Goal: Communication & Community: Answer question/provide support

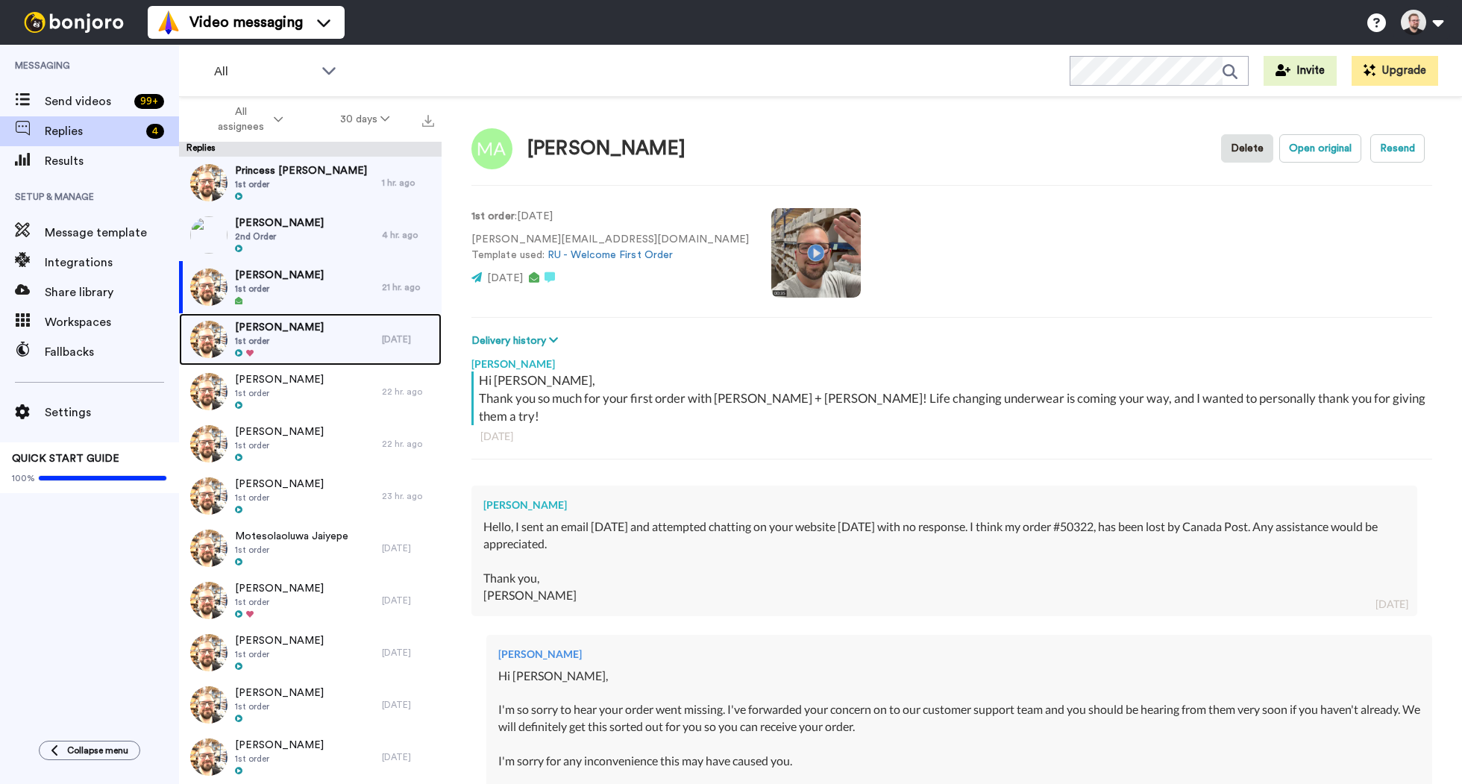
click at [328, 341] on div "[PERSON_NAME] 1st order" at bounding box center [280, 339] width 203 height 52
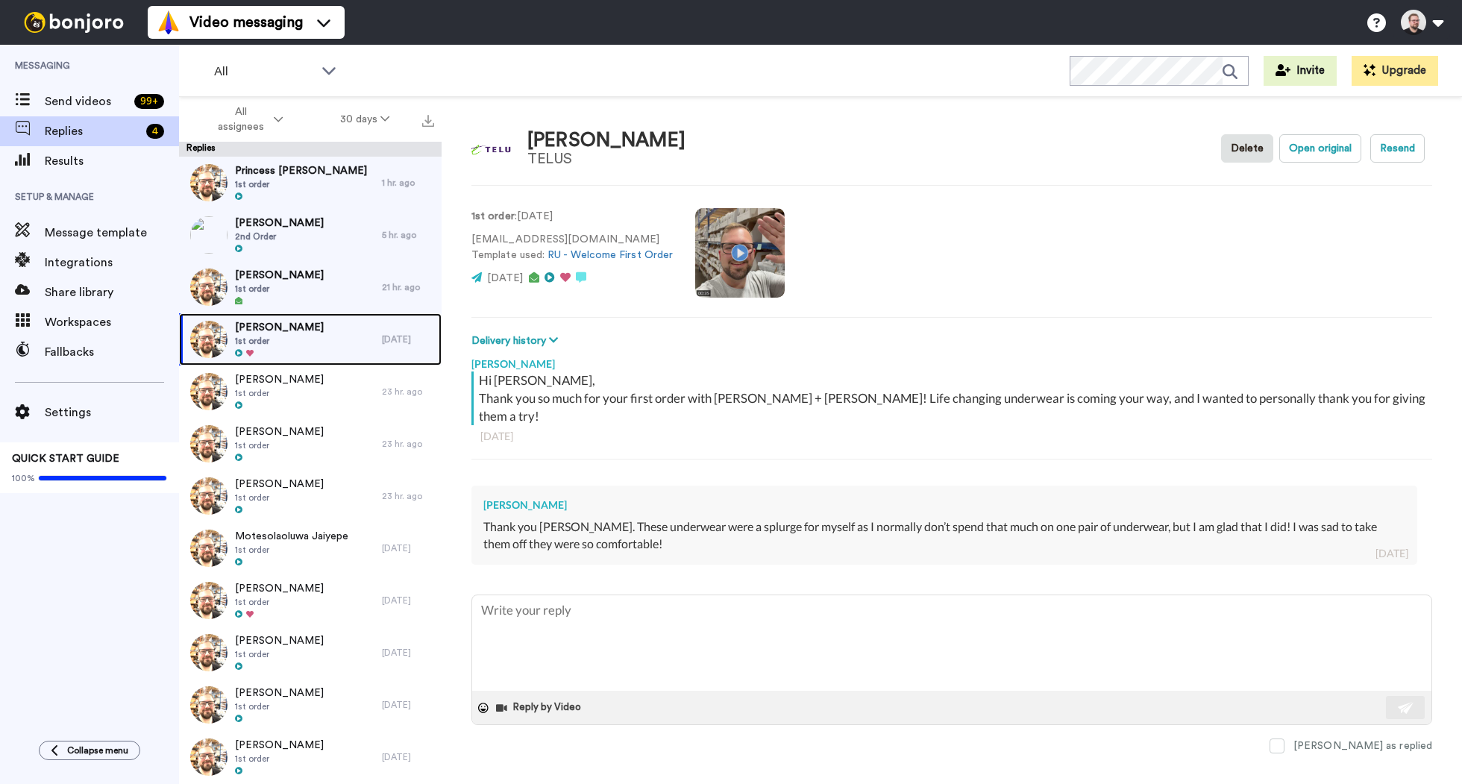
click at [292, 350] on div at bounding box center [279, 353] width 89 height 10
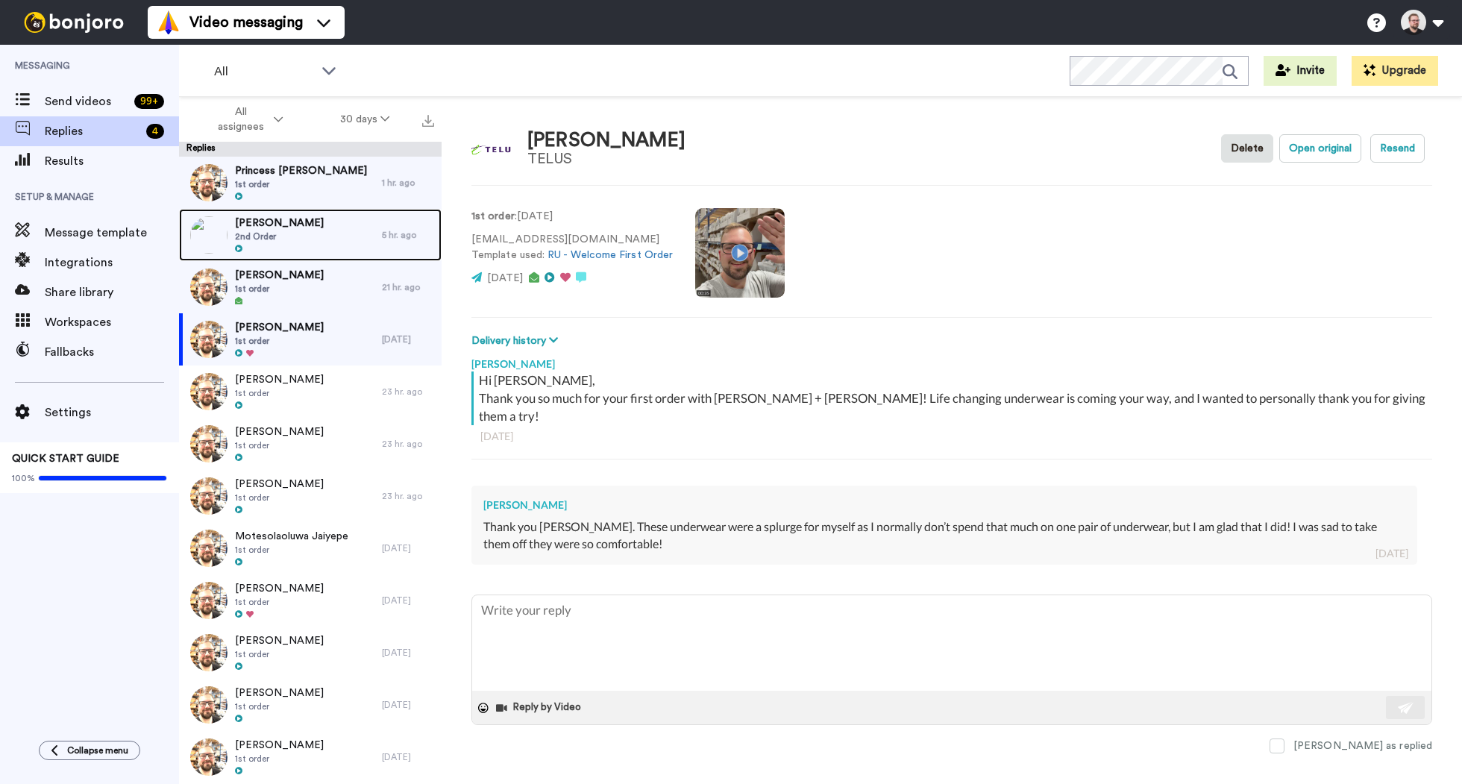
click at [294, 242] on span "2nd Order" at bounding box center [279, 236] width 89 height 12
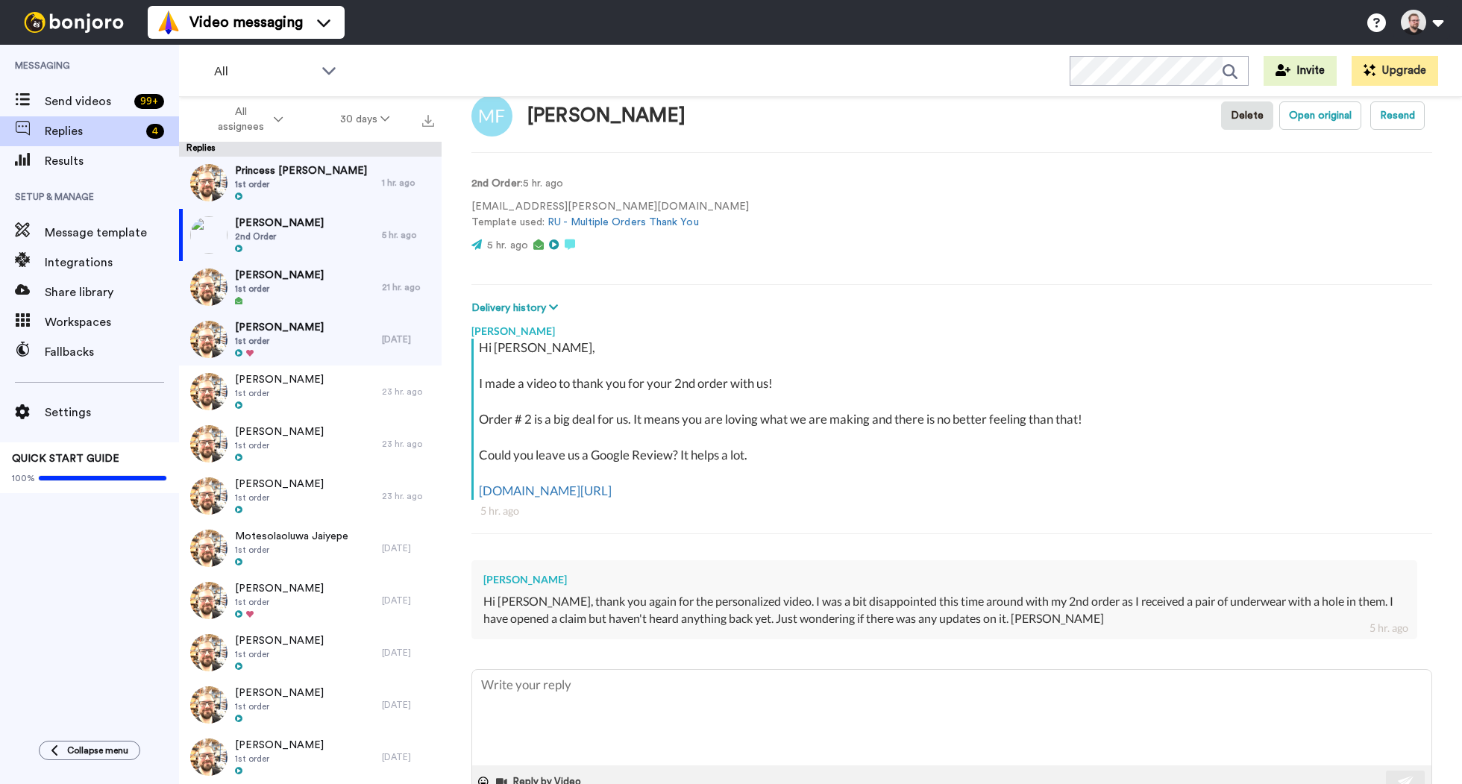
scroll to position [76, 0]
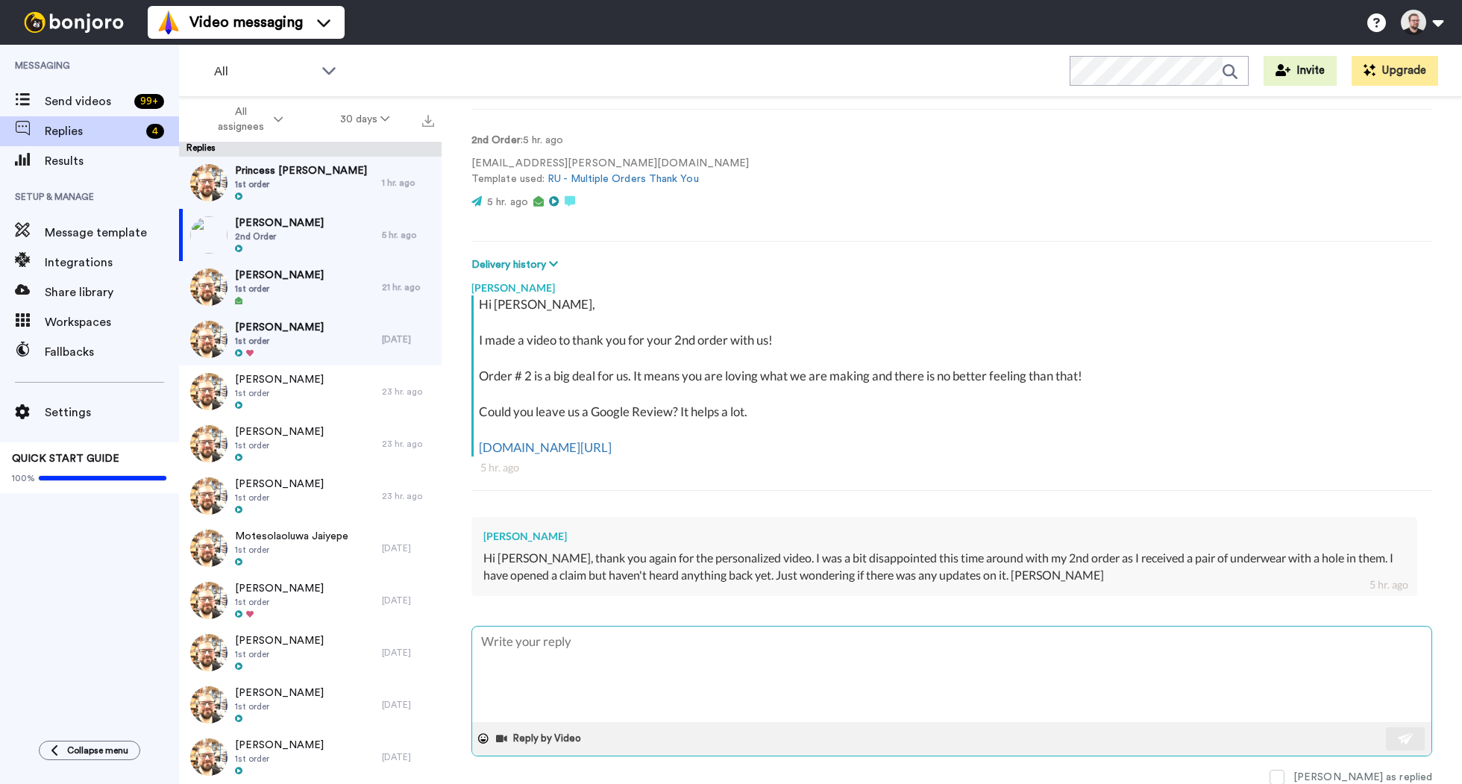
click at [863, 632] on textarea at bounding box center [951, 673] width 959 height 95
type textarea "x"
type textarea "H"
type textarea "x"
type textarea "Hi"
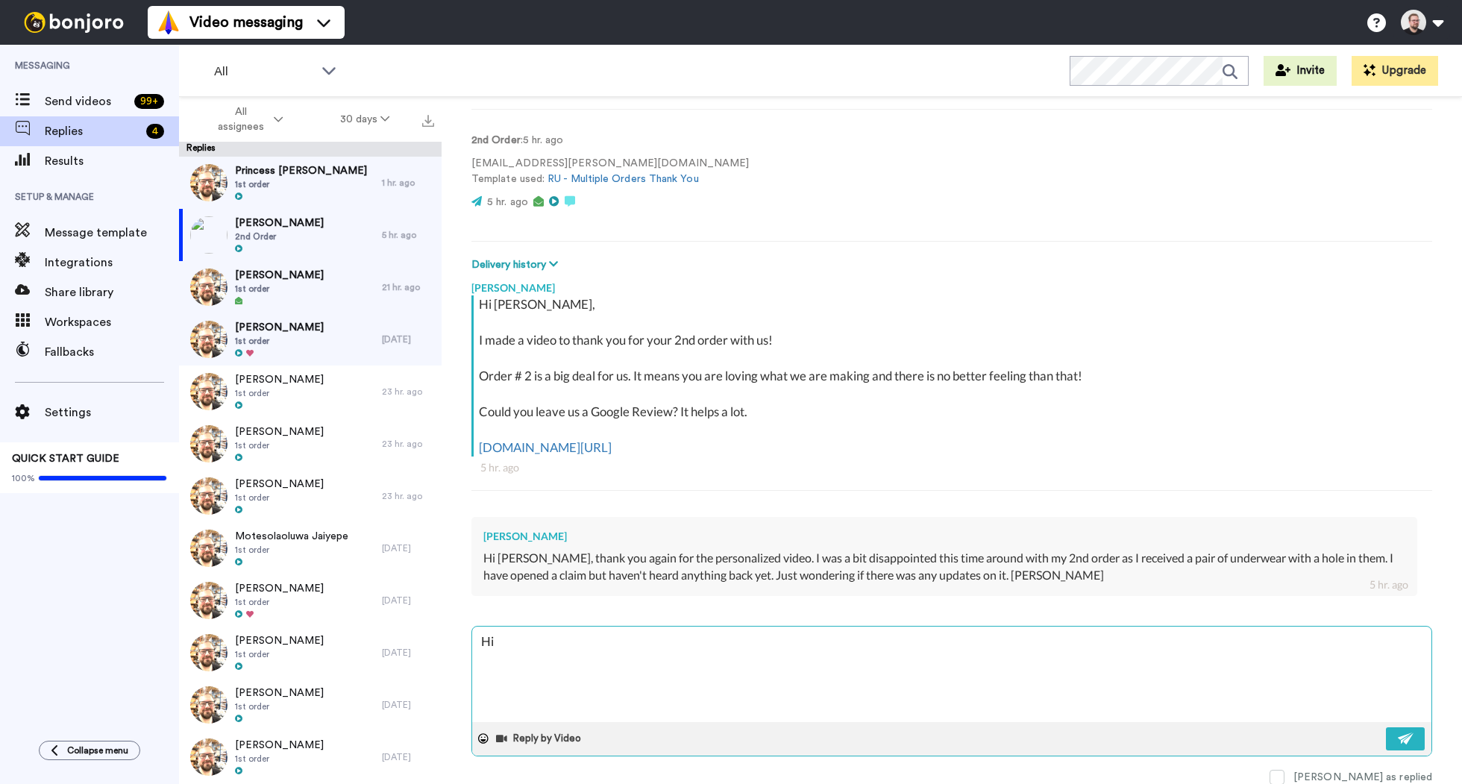
type textarea "x"
type textarea "Hi"
type textarea "x"
type textarea "Hi M"
type textarea "x"
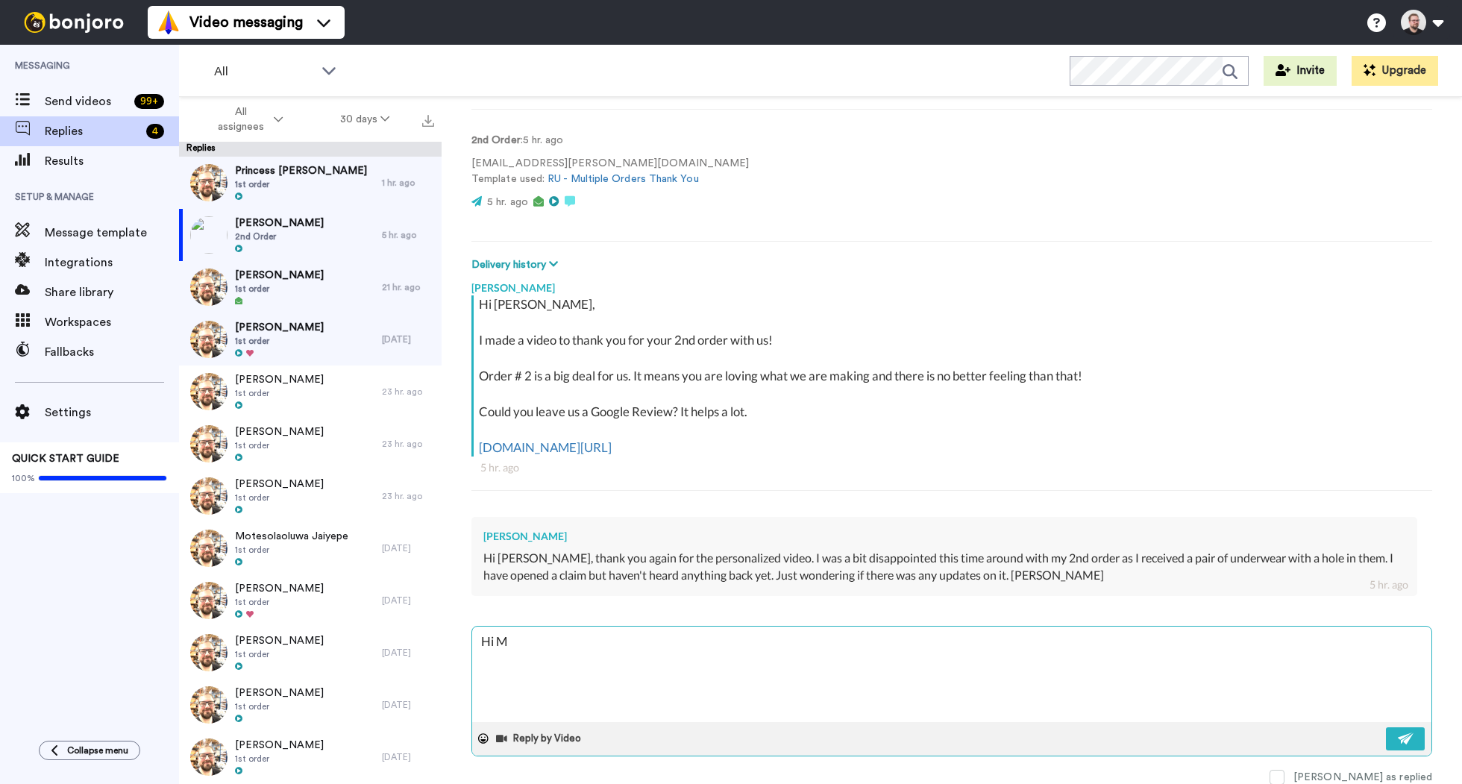
type textarea "Hi Me"
type textarea "x"
type textarea "Hi Mea"
type textarea "x"
type textarea "Hi Meag"
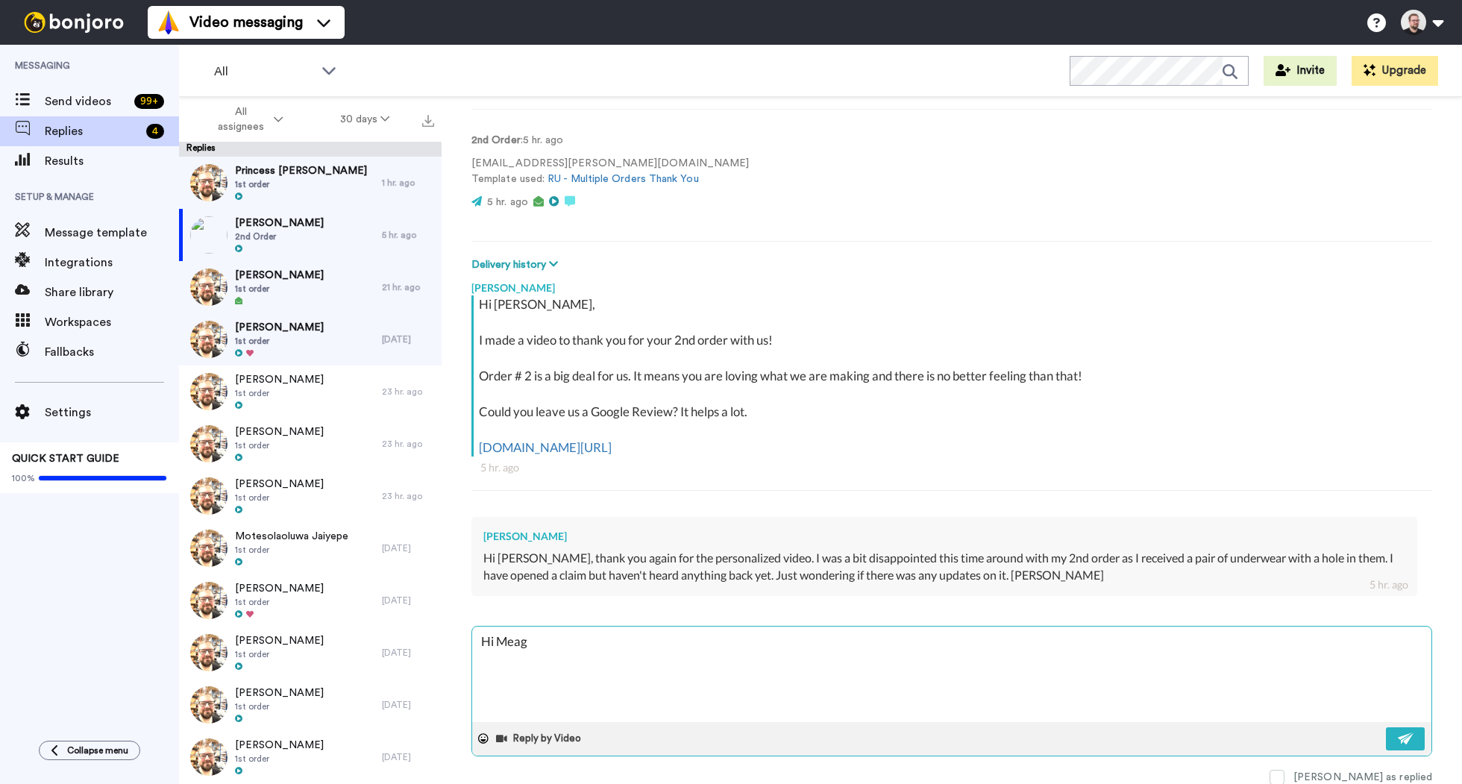
type textarea "x"
type textarea "Hi Meagh"
type textarea "x"
type textarea "Hi Meagha"
type textarea "x"
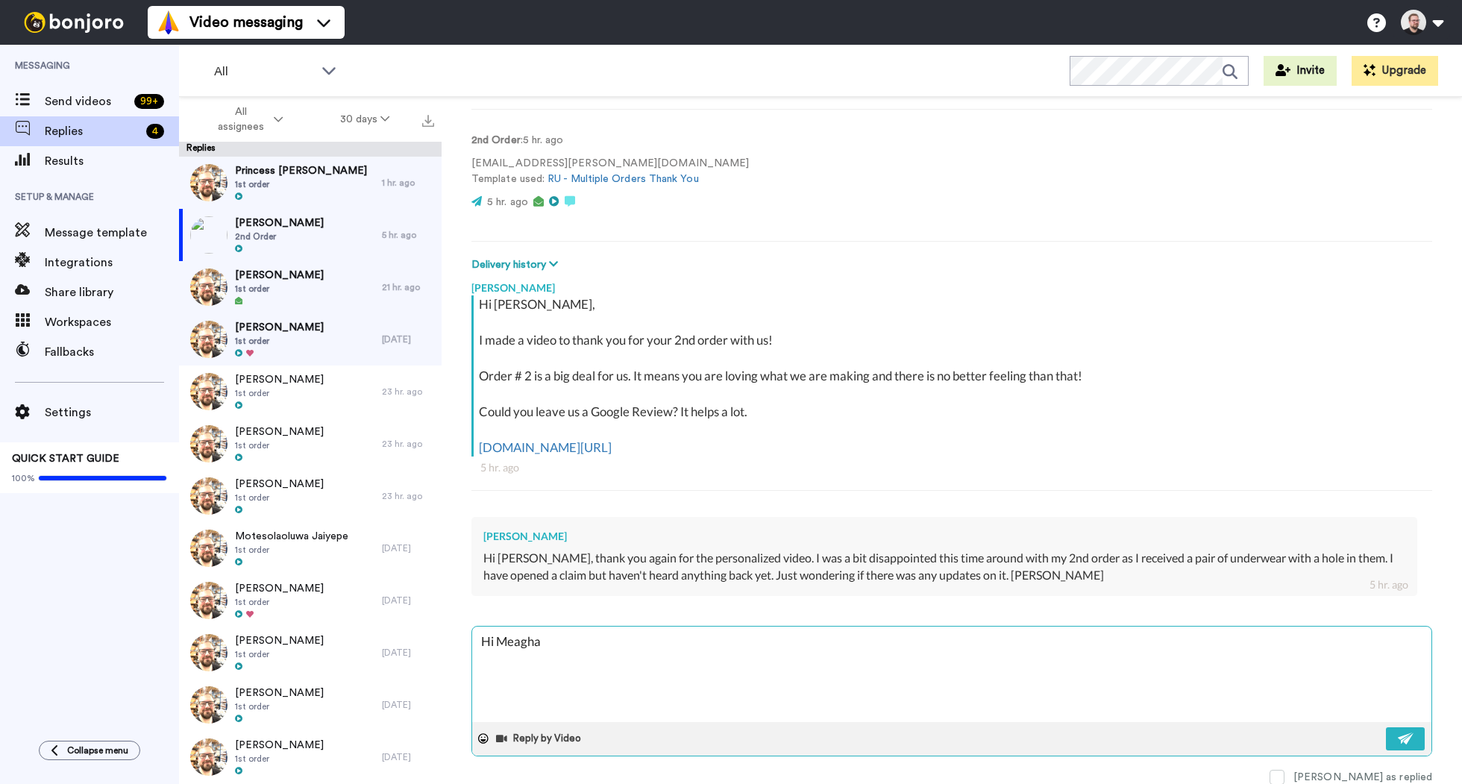
type textarea "Hi [PERSON_NAME]"
type textarea "x"
type textarea "Hi [PERSON_NAME],"
type textarea "x"
type textarea "Hi [PERSON_NAME],"
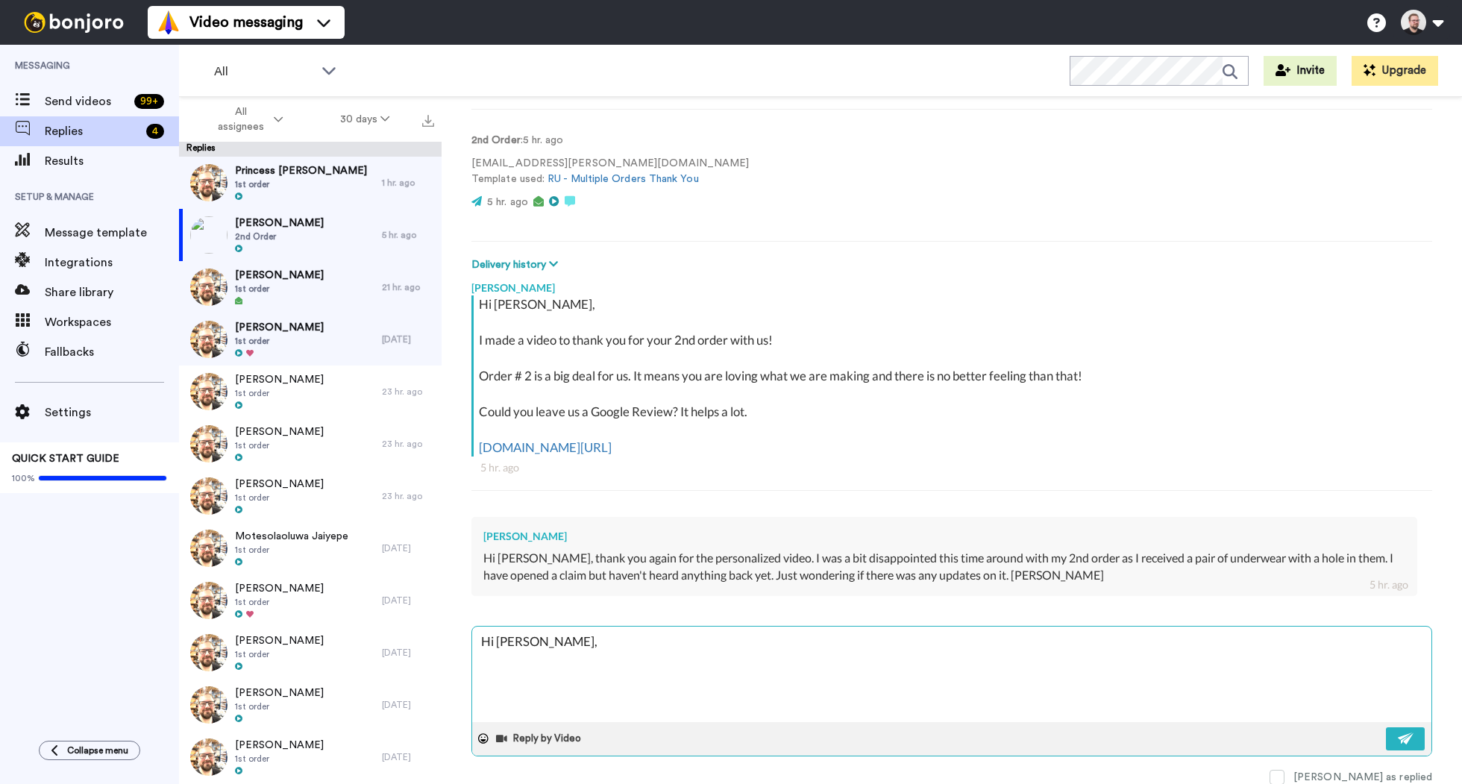
type textarea "x"
type textarea "Hi [PERSON_NAME],"
type textarea "x"
type textarea "Hi [PERSON_NAME],"
type textarea "x"
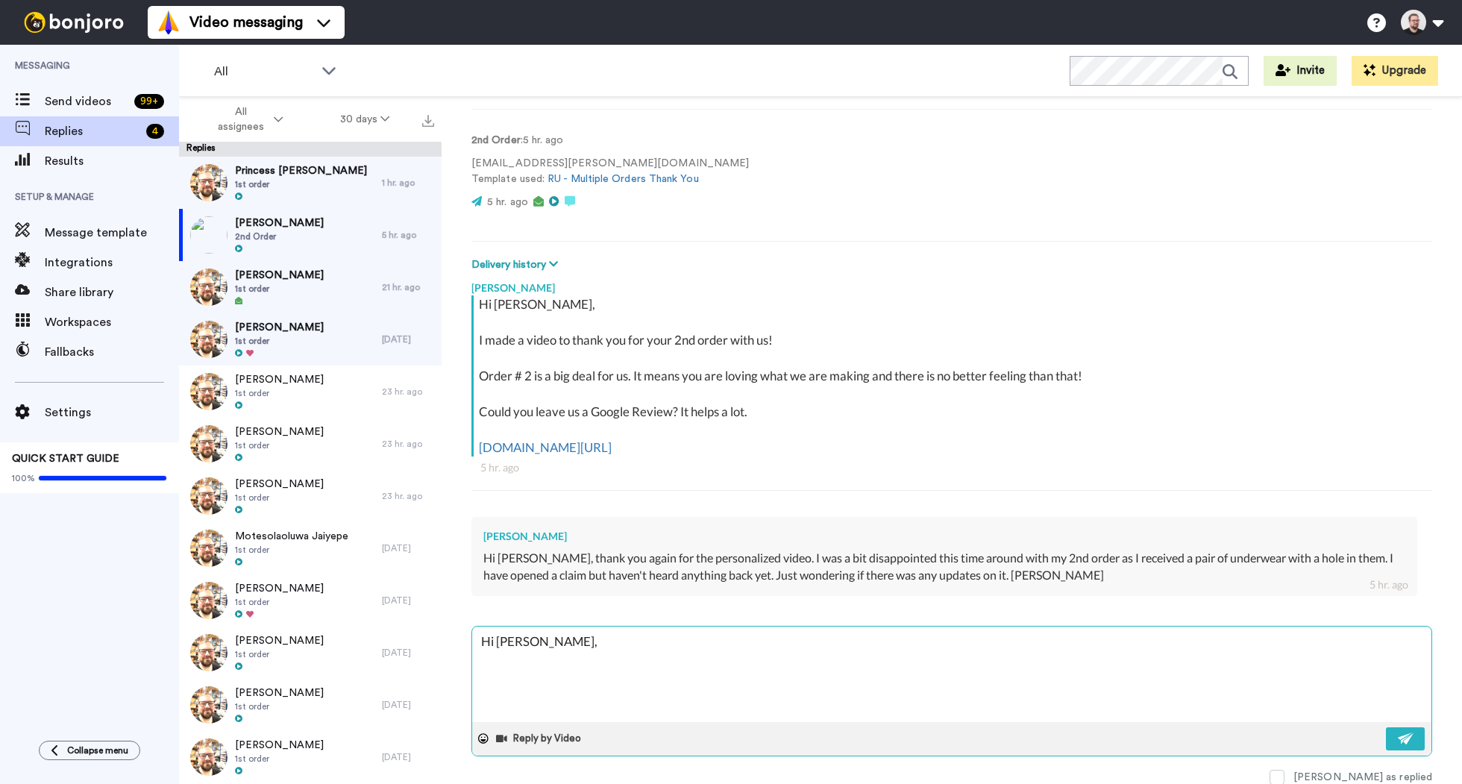
type textarea "Hi [PERSON_NAME], I"
type textarea "x"
type textarea "Hi [PERSON_NAME], I'"
type textarea "x"
type textarea "Hi [PERSON_NAME], I'm"
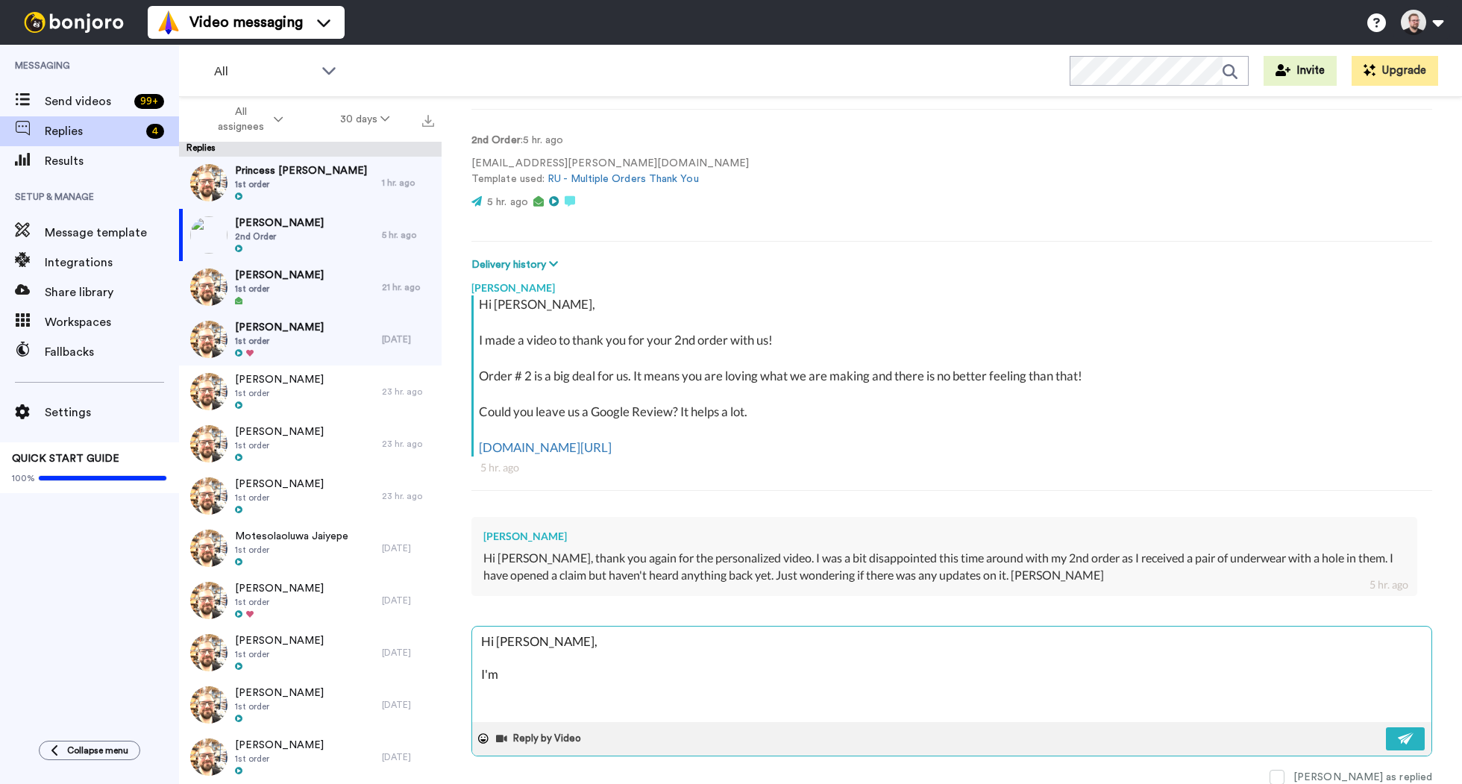
type textarea "x"
type textarea "Hi [PERSON_NAME], I'm"
type textarea "x"
type textarea "Hi [PERSON_NAME], I'm s"
type textarea "x"
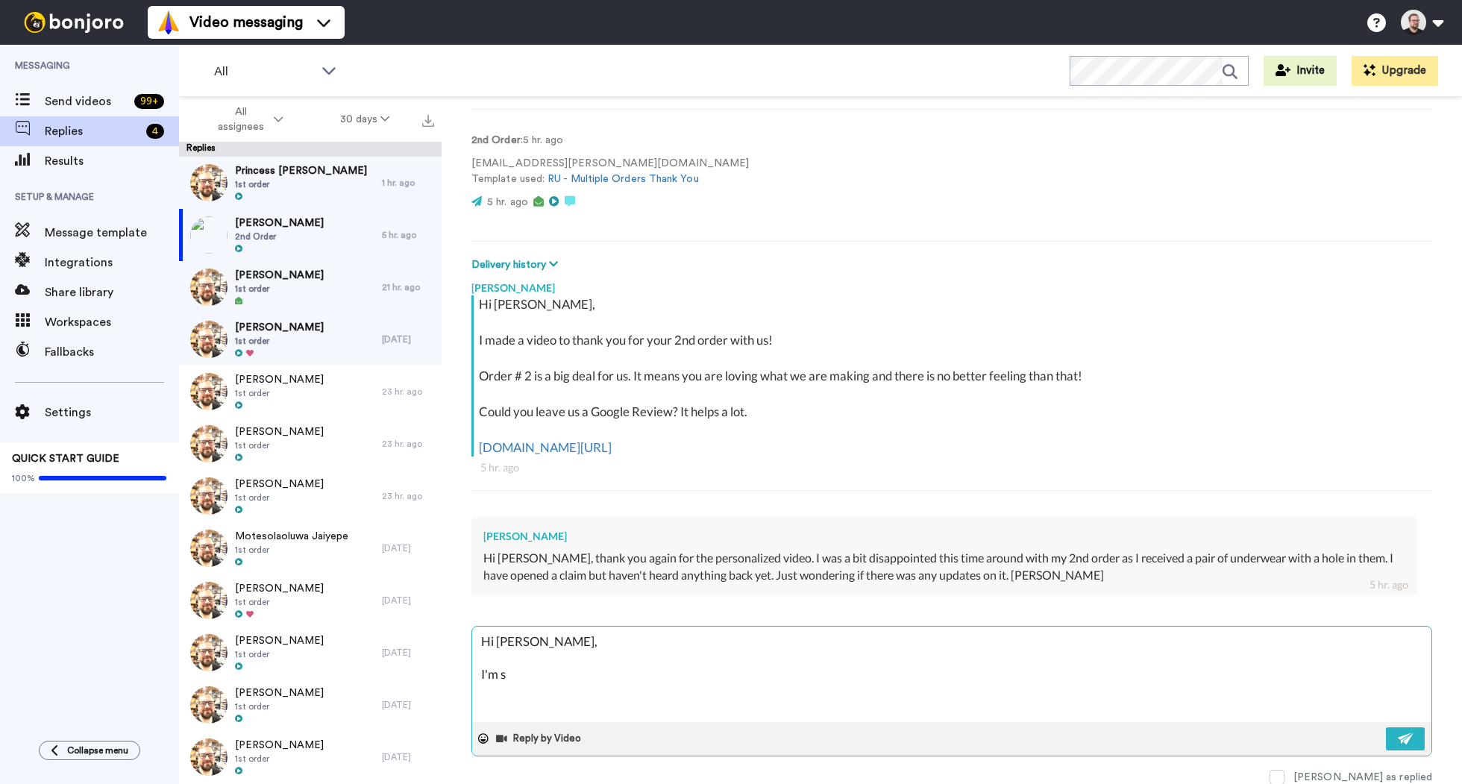
type textarea "Hi [PERSON_NAME], I'm so"
type textarea "x"
type textarea "Hi [PERSON_NAME], I'm so"
type textarea "x"
type textarea "Hi [PERSON_NAME], I'm so v"
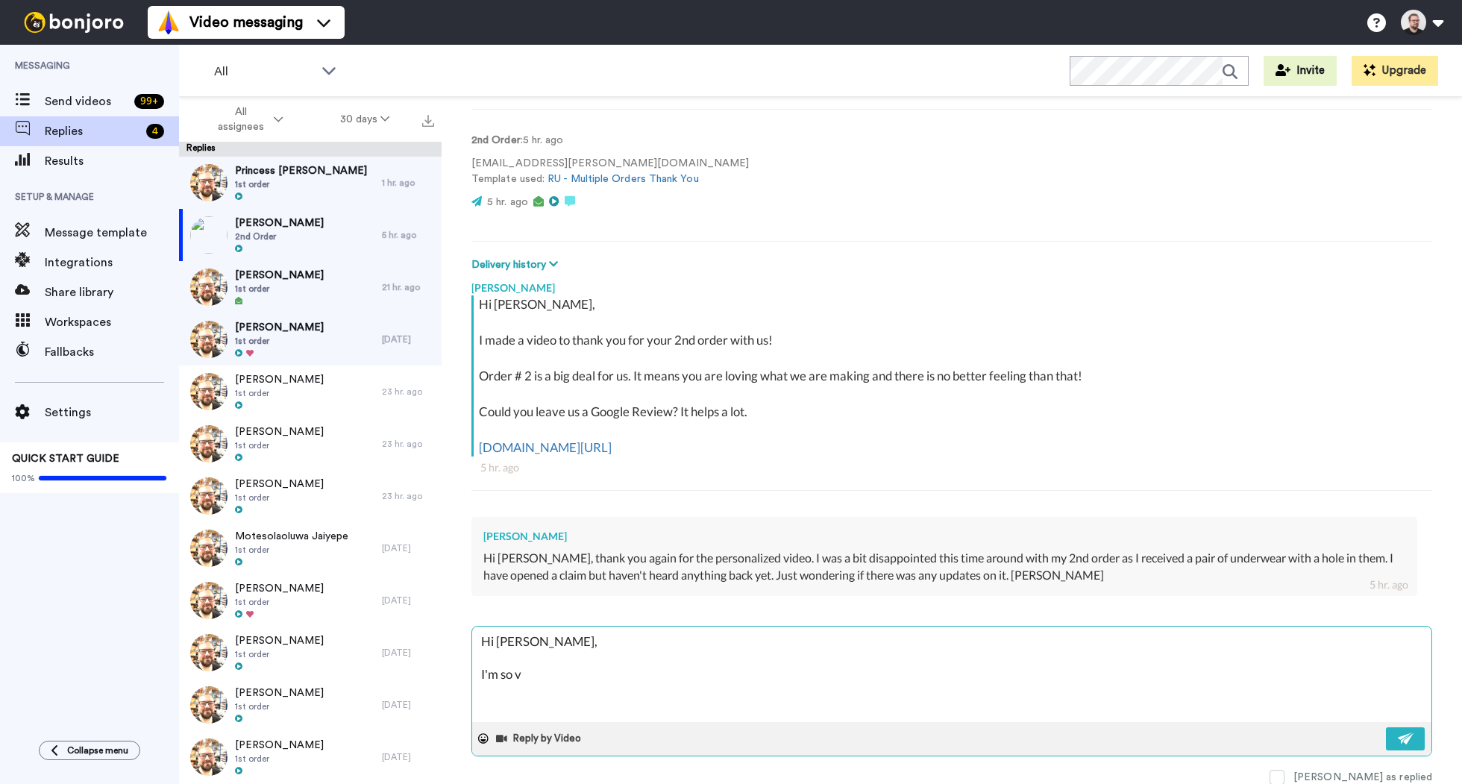
type textarea "x"
type textarea "Hi [PERSON_NAME], I'm so ve"
type textarea "x"
type textarea "Hi [PERSON_NAME], I'm so very"
type textarea "x"
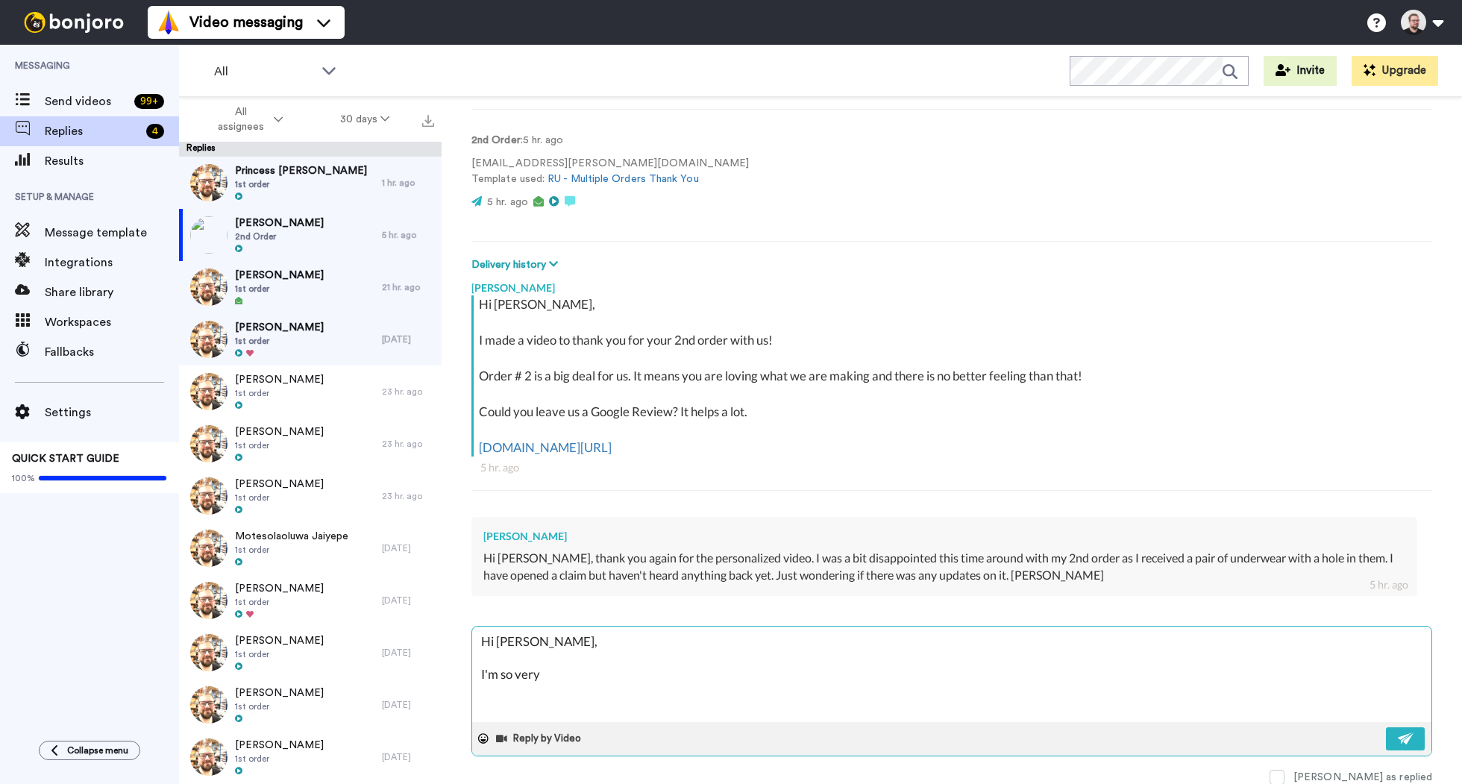
type textarea "Hi [PERSON_NAME], I'm so very"
type textarea "x"
type textarea "Hi [PERSON_NAME], I'm so very s"
type textarea "x"
type textarea "Hi [PERSON_NAME], I'm so very so"
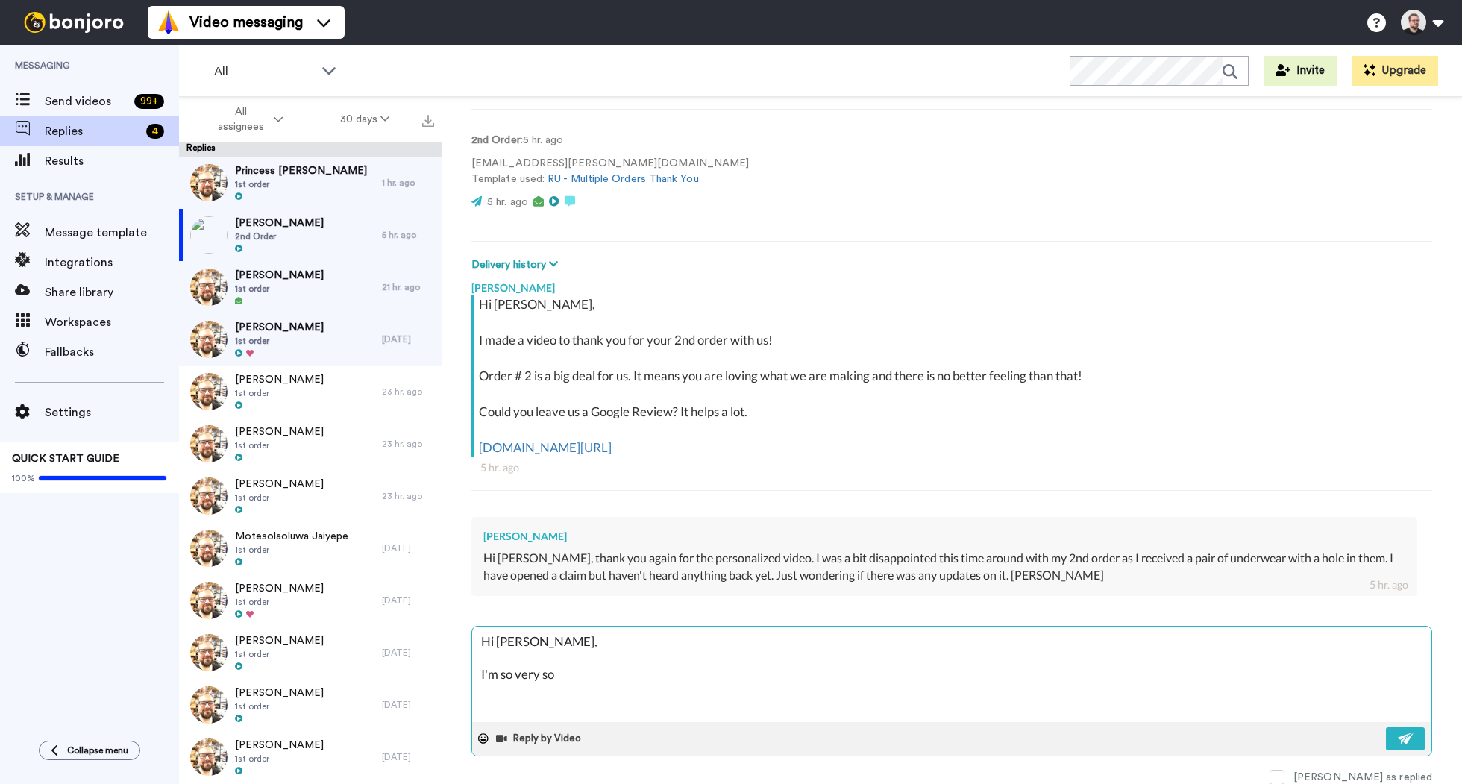
type textarea "x"
type textarea "Hi [PERSON_NAME], I'm so very sor"
type textarea "x"
type textarea "Hi [PERSON_NAME], I'm so very sorr"
type textarea "x"
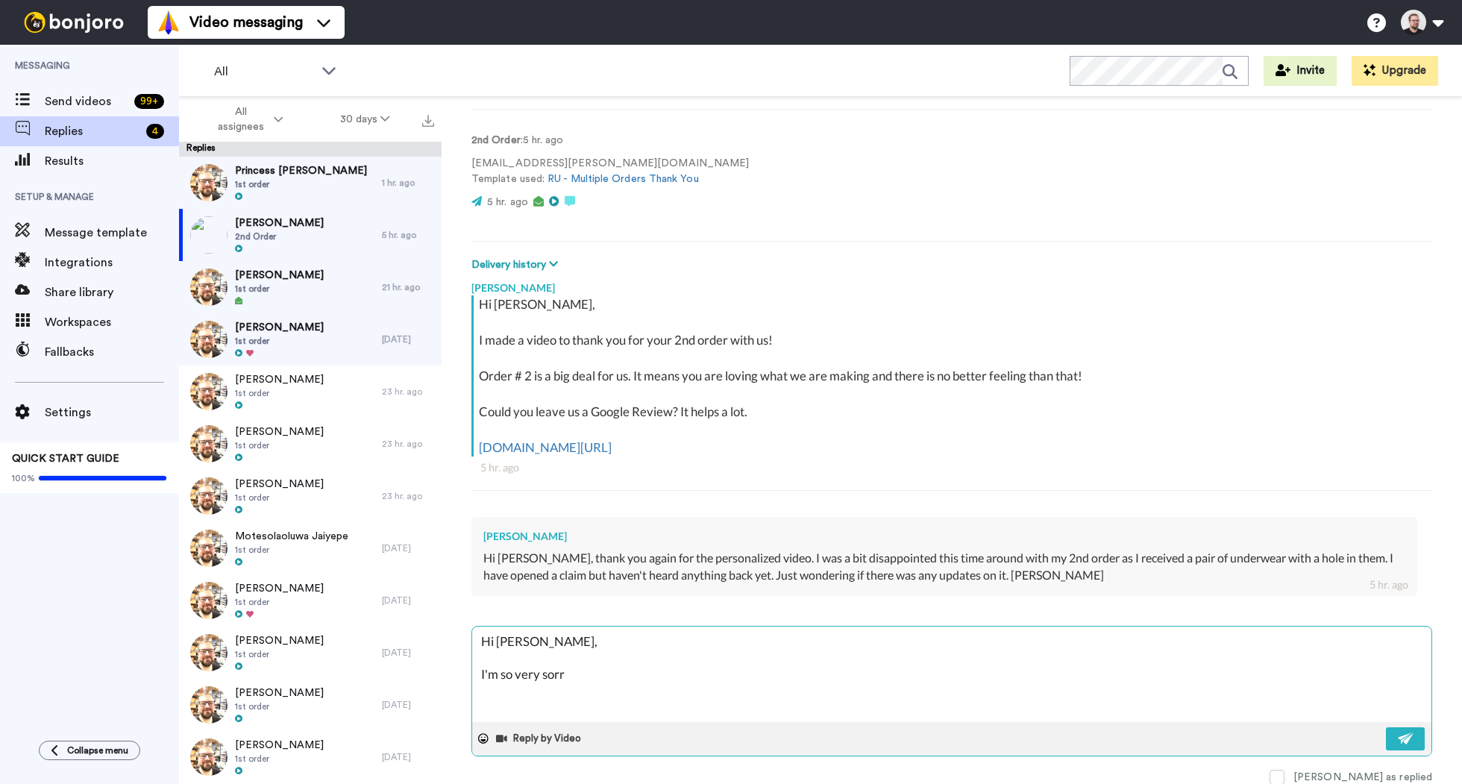
type textarea "Hi [PERSON_NAME], I'm so very sorry"
type textarea "x"
type textarea "Hi [PERSON_NAME], I'm so very sorry"
type textarea "x"
type textarea "Hi [PERSON_NAME], I'm so very sorry t"
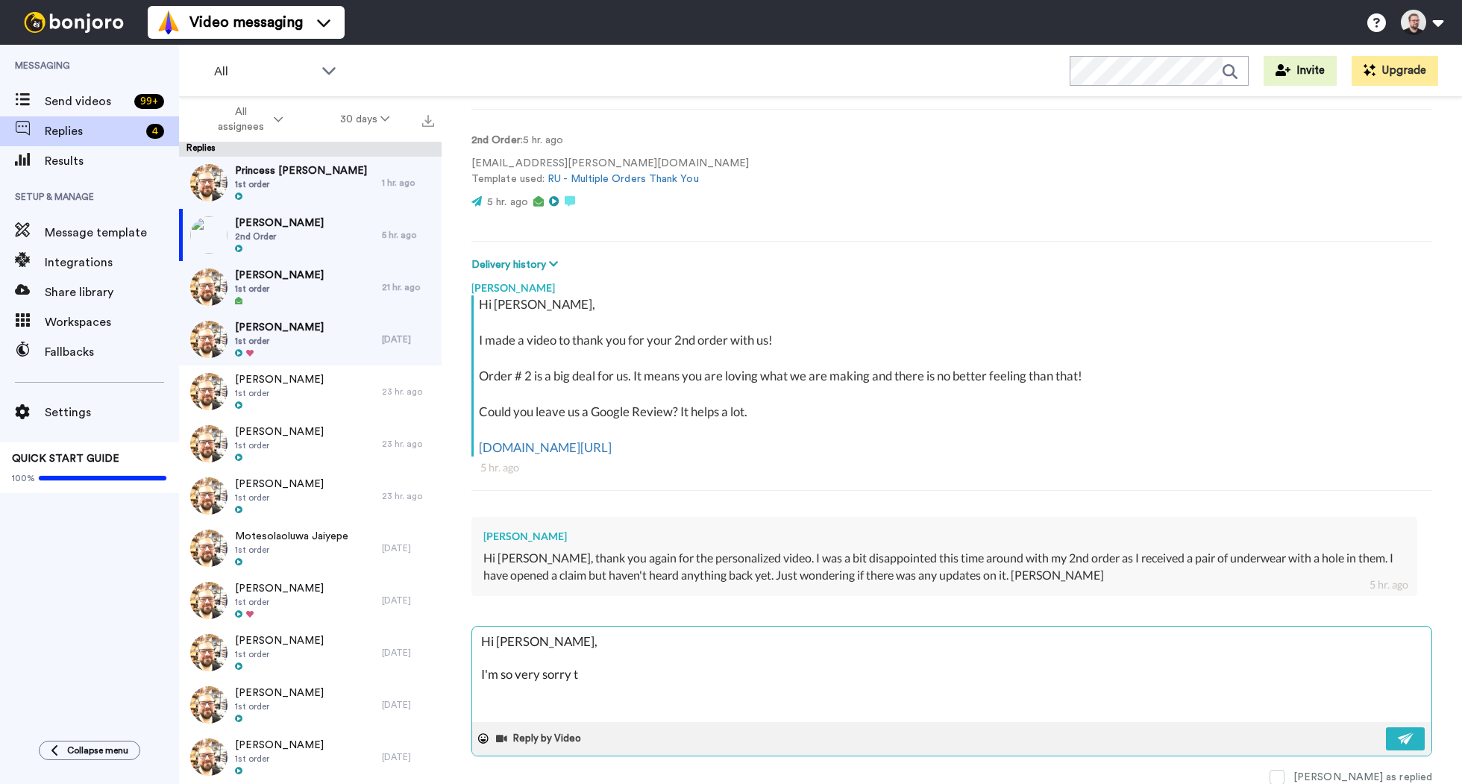
type textarea "x"
type textarea "Hi [PERSON_NAME], I'm so very sorry to"
type textarea "x"
type textarea "Hi [PERSON_NAME], I'm so very sorry to"
type textarea "x"
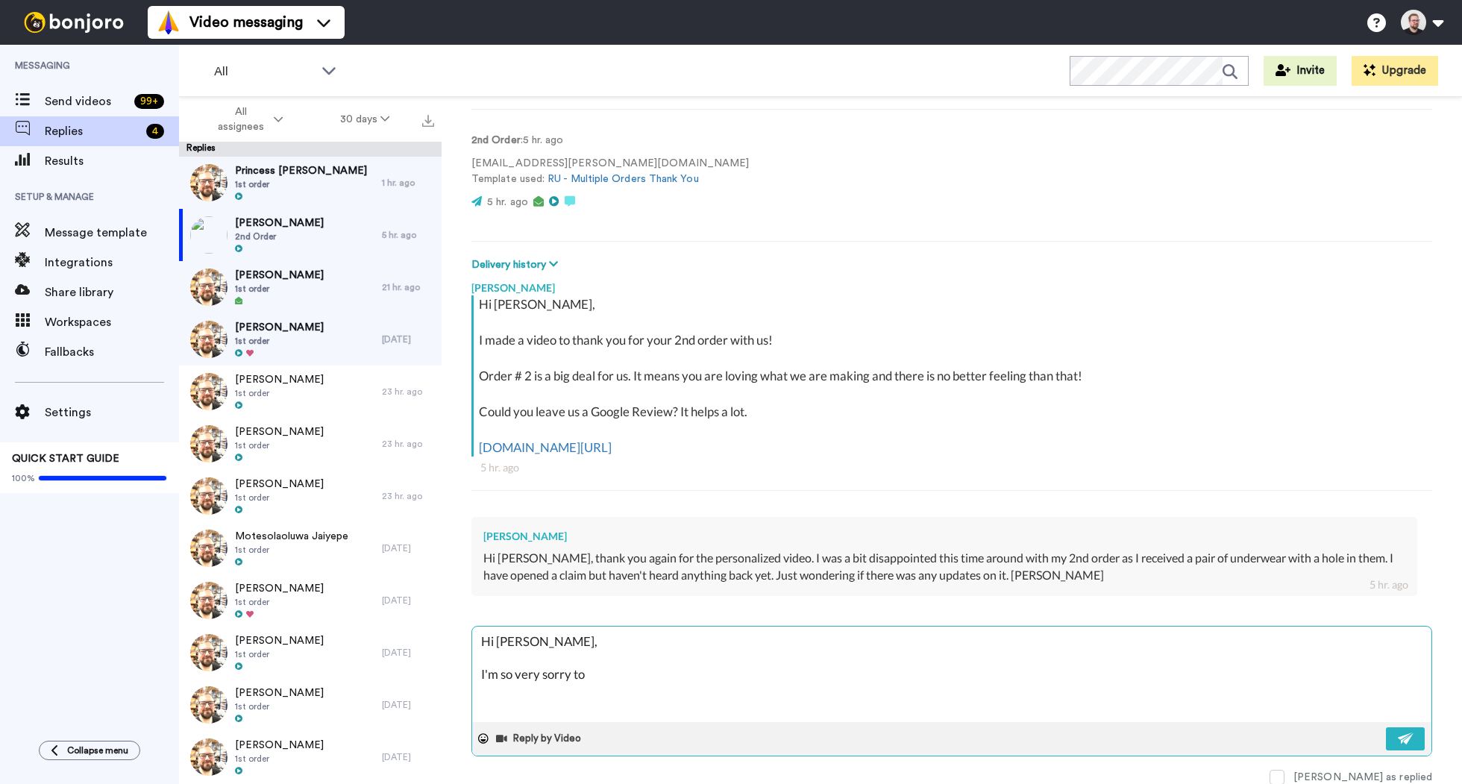
type textarea "Hi [PERSON_NAME], I'm so very sorry to h"
type textarea "x"
type textarea "Hi [PERSON_NAME], I'm so very sorry to he"
type textarea "x"
type textarea "Hi [PERSON_NAME], I'm so very sorry to hea"
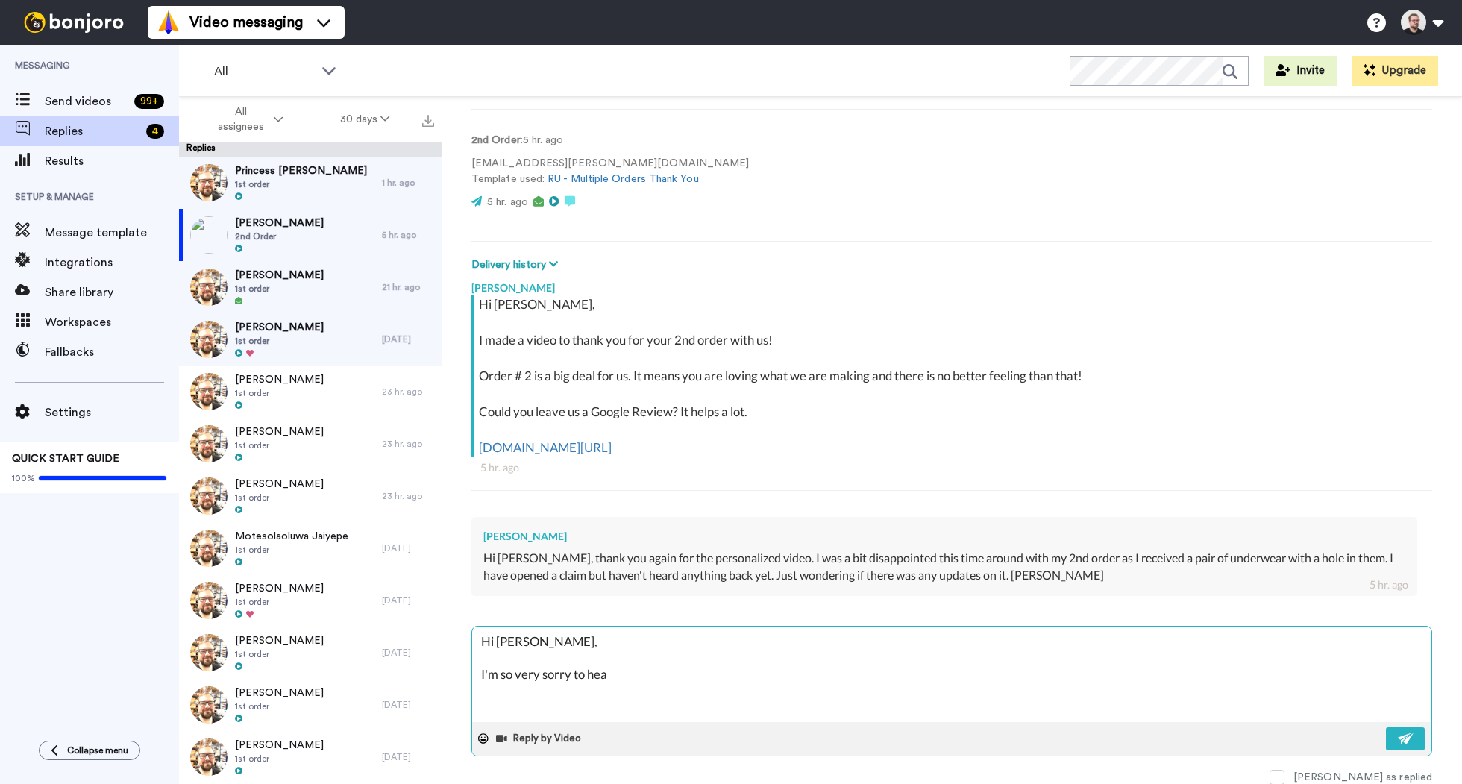
type textarea "x"
type textarea "Hi [PERSON_NAME], I'm so very sorry to hear"
type textarea "x"
type textarea "Hi [PERSON_NAME], I'm so very sorry to hear"
type textarea "x"
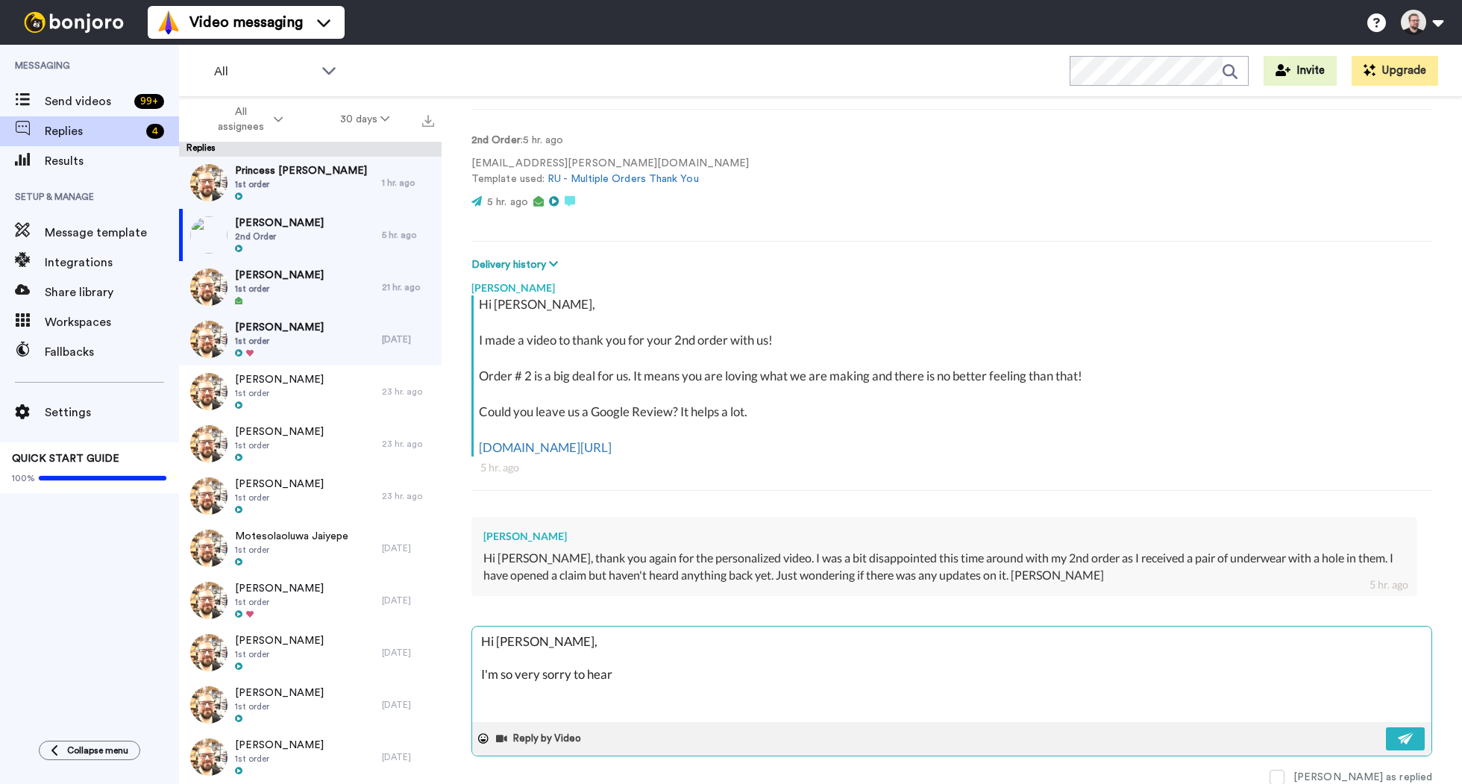
type textarea "Hi [PERSON_NAME], I'm so very sorry to hear y"
type textarea "x"
type textarea "Hi [PERSON_NAME], I'm so very sorry to hear yo"
type textarea "x"
type textarea "Hi [PERSON_NAME], I'm so very sorry to hear you"
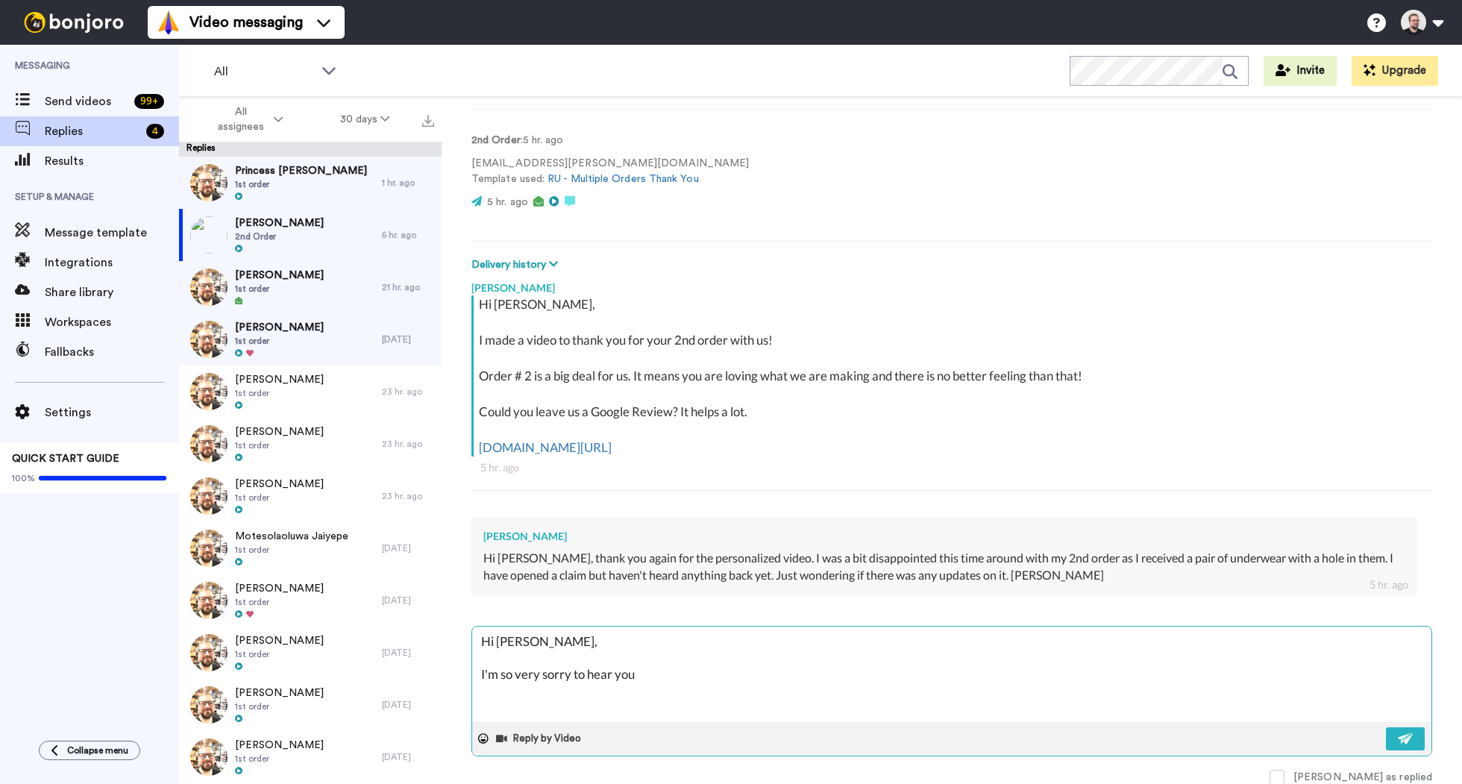
type textarea "x"
type textarea "Hi [PERSON_NAME], I'm so very sorry to hear you"
type textarea "x"
type textarea "Hi [PERSON_NAME], I'm so very sorry to hear you r"
type textarea "x"
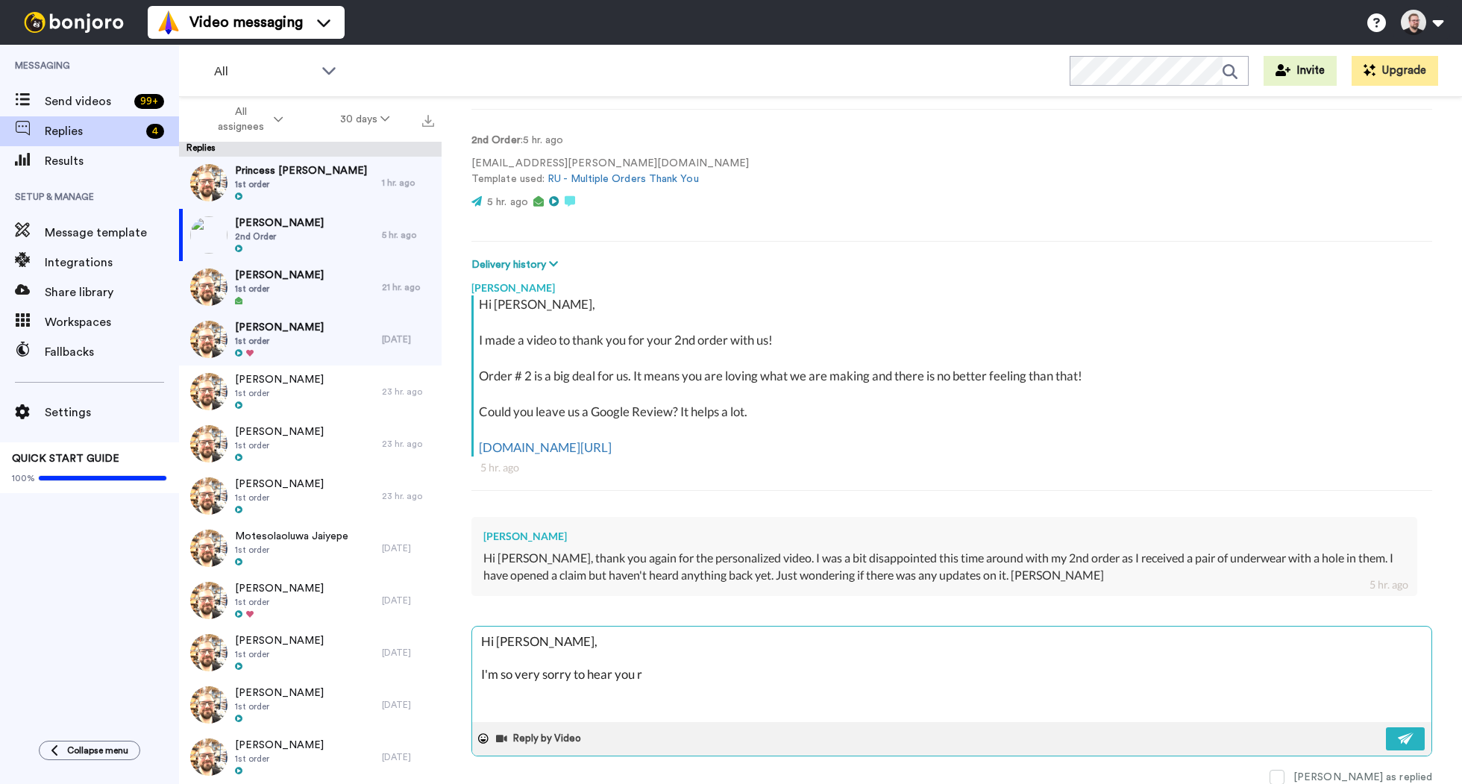
type textarea "Hi [PERSON_NAME], I'm so very sorry to hear you re"
type textarea "x"
type textarea "Hi [PERSON_NAME], I'm so very sorry to hear you rec"
type textarea "x"
type textarea "Hi [PERSON_NAME], I'm so very sorry to hear you rece"
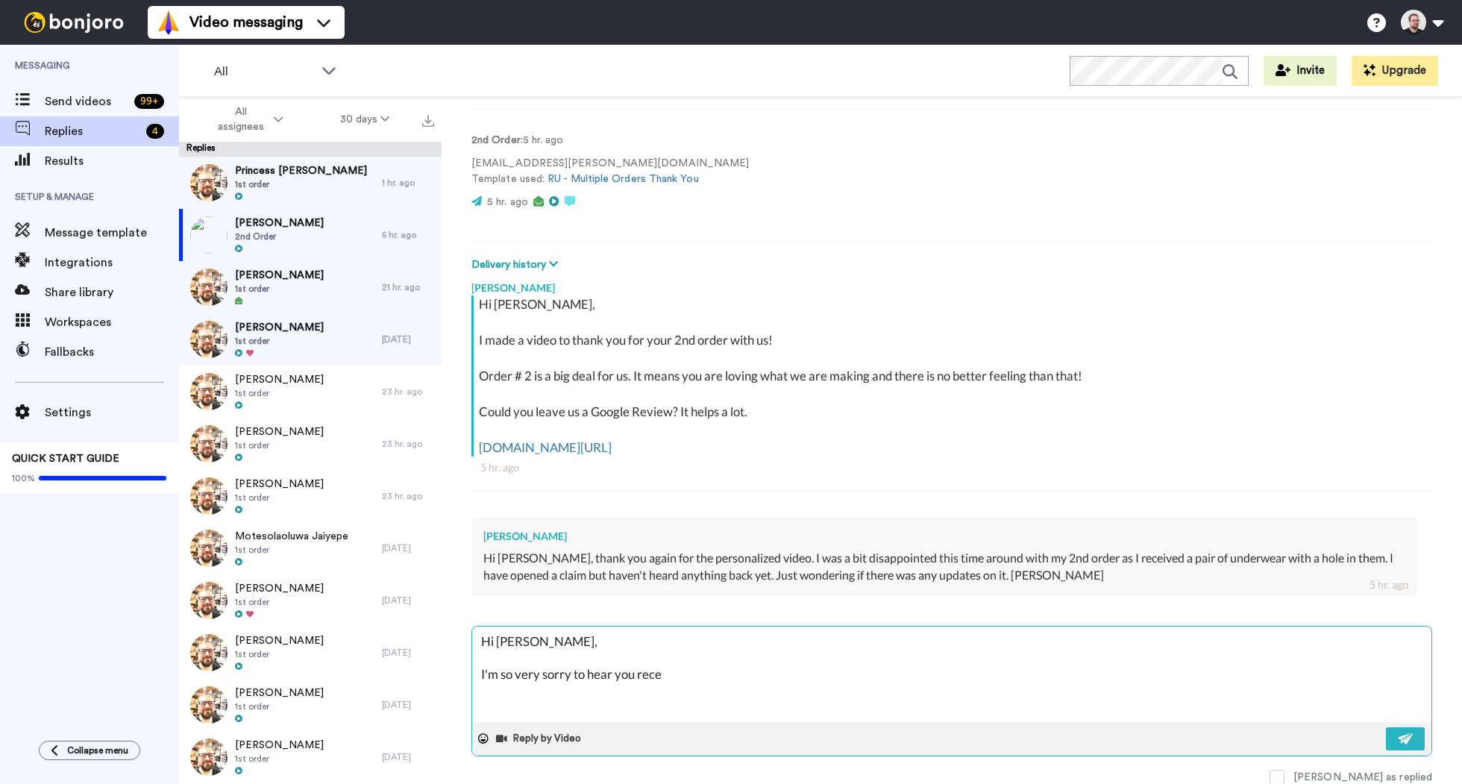
type textarea "x"
type textarea "Hi [PERSON_NAME], I'm so very sorry to hear you recei"
type textarea "x"
type textarea "Hi [PERSON_NAME], I'm so very sorry to hear you receiv"
type textarea "x"
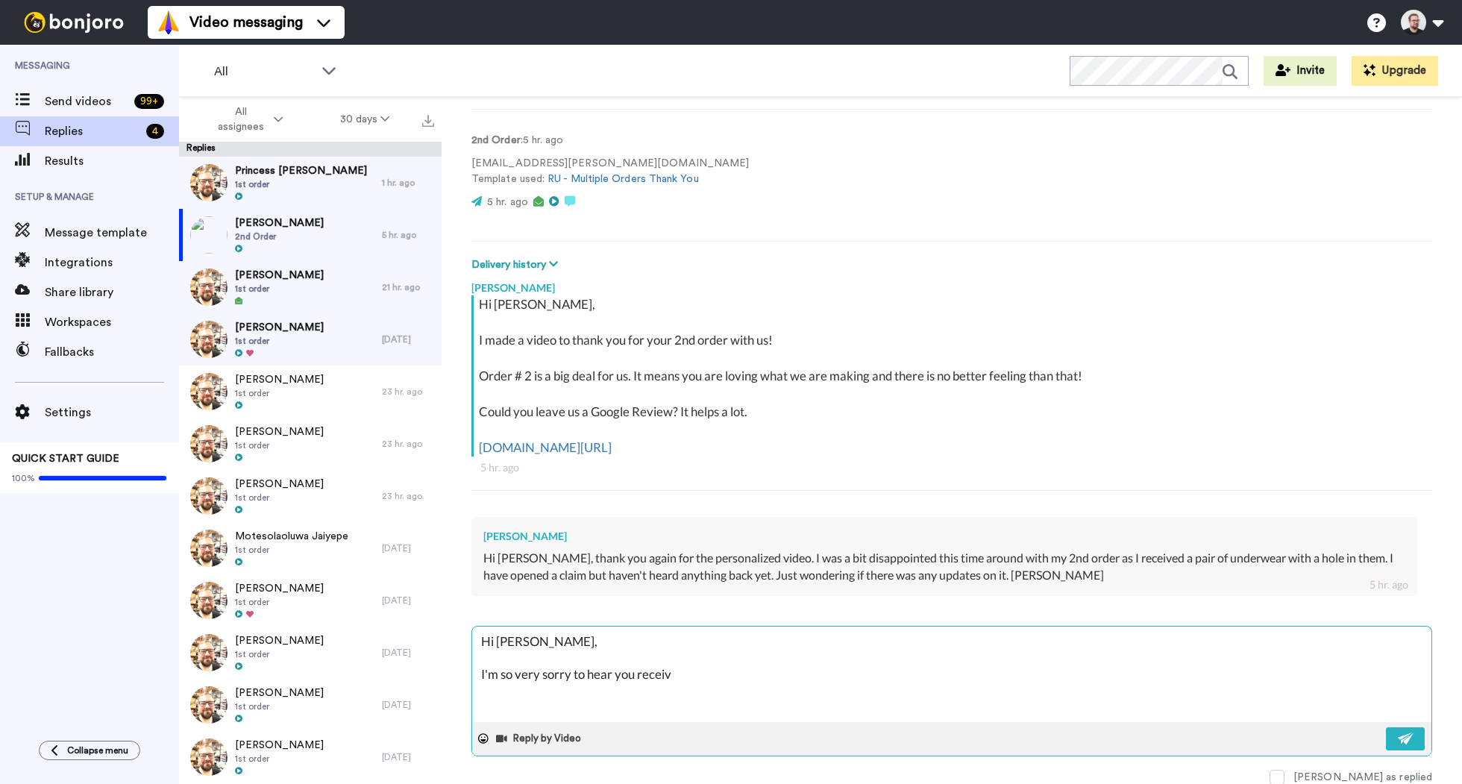
type textarea "Hi [PERSON_NAME], I'm so very sorry to hear you receive"
type textarea "x"
type textarea "Hi [PERSON_NAME], I'm so very sorry to hear you received"
type textarea "x"
type textarea "Hi [PERSON_NAME], I'm so very sorry to hear you received"
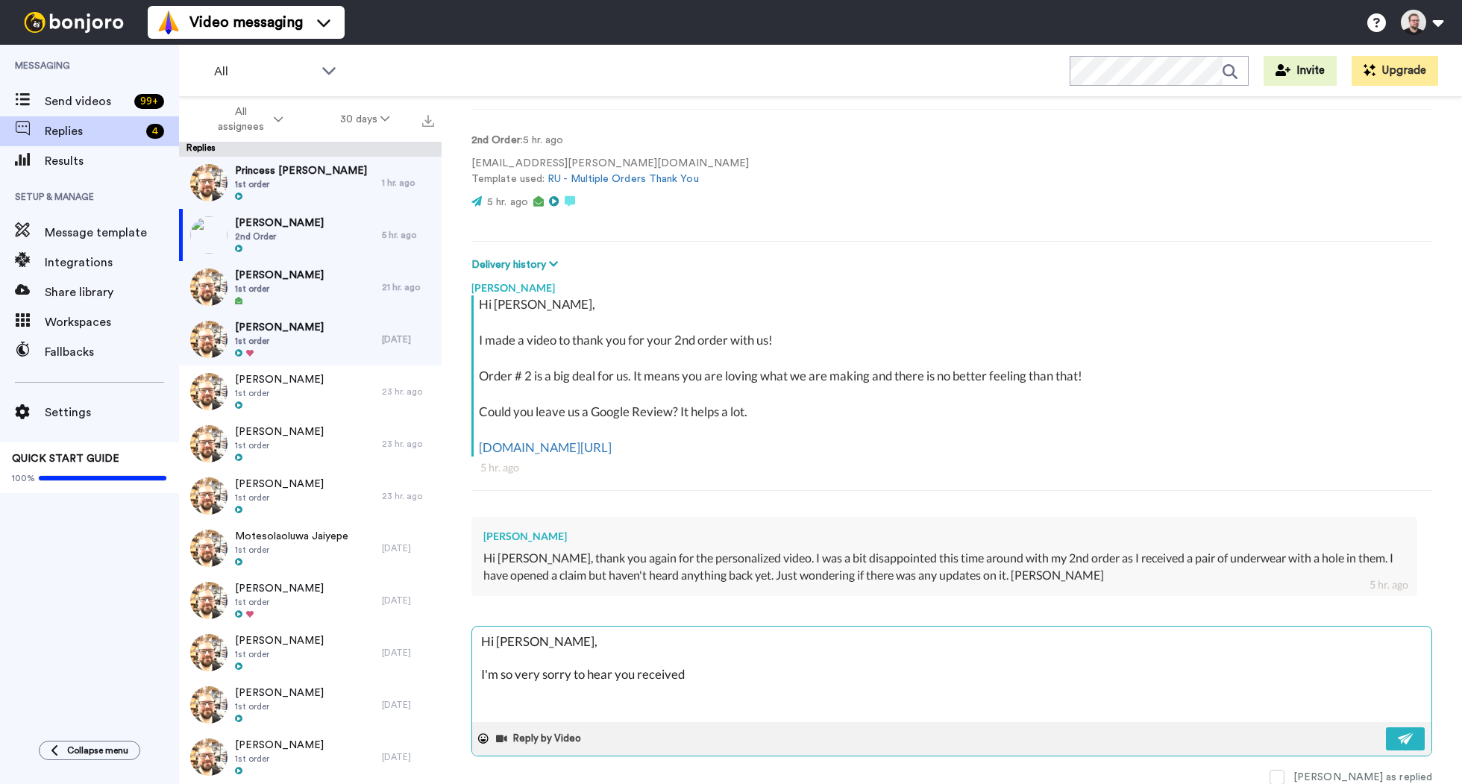
type textarea "x"
type textarea "Hi [PERSON_NAME], I'm so very sorry to hear you received a"
type textarea "x"
type textarea "Hi [PERSON_NAME], I'm so very sorry to hear you received a"
type textarea "x"
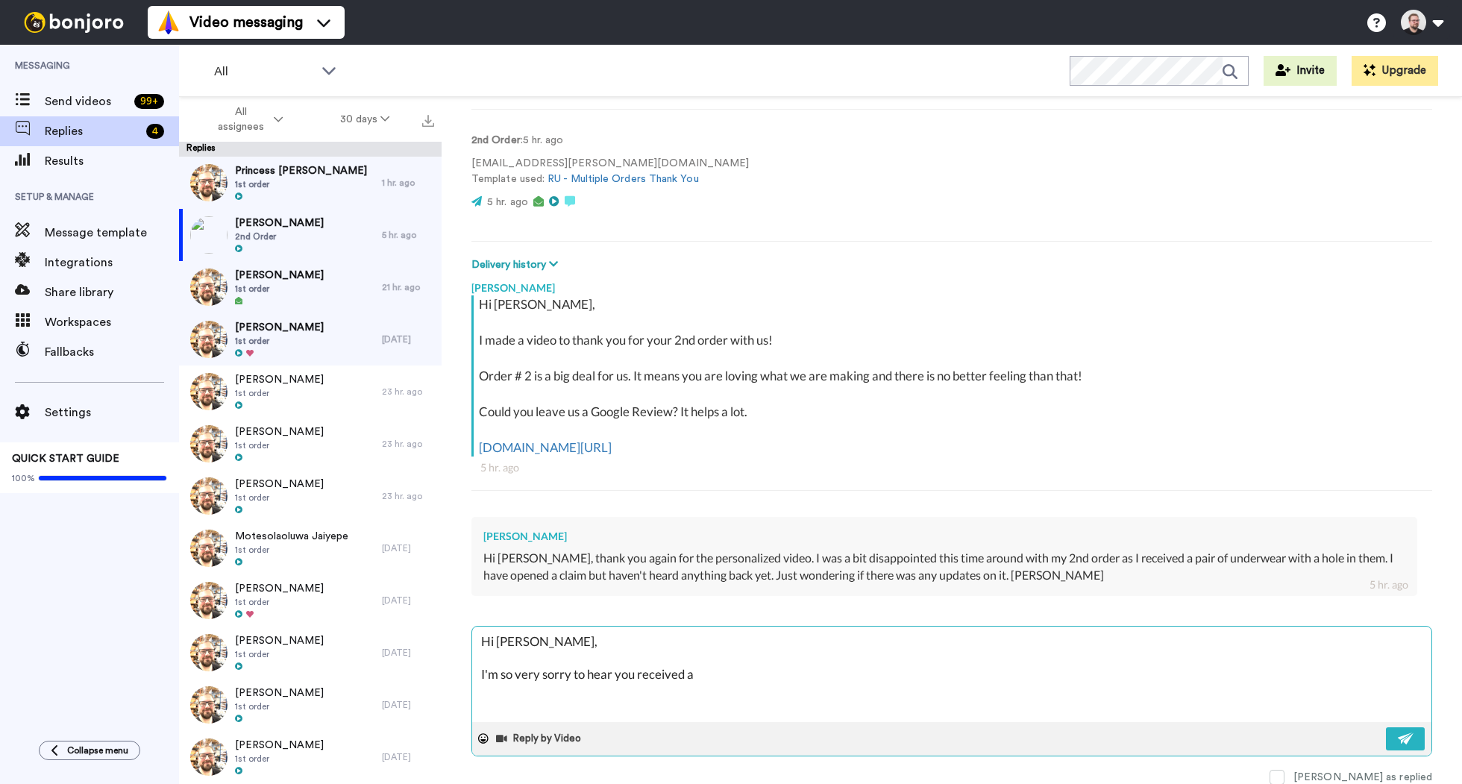
type textarea "Hi [PERSON_NAME], I'm so very sorry to hear you received a d"
type textarea "x"
type textarea "Hi [PERSON_NAME], I'm so very sorry to hear you received a de"
type textarea "x"
type textarea "Hi [PERSON_NAME], I'm so very sorry to hear you received a def"
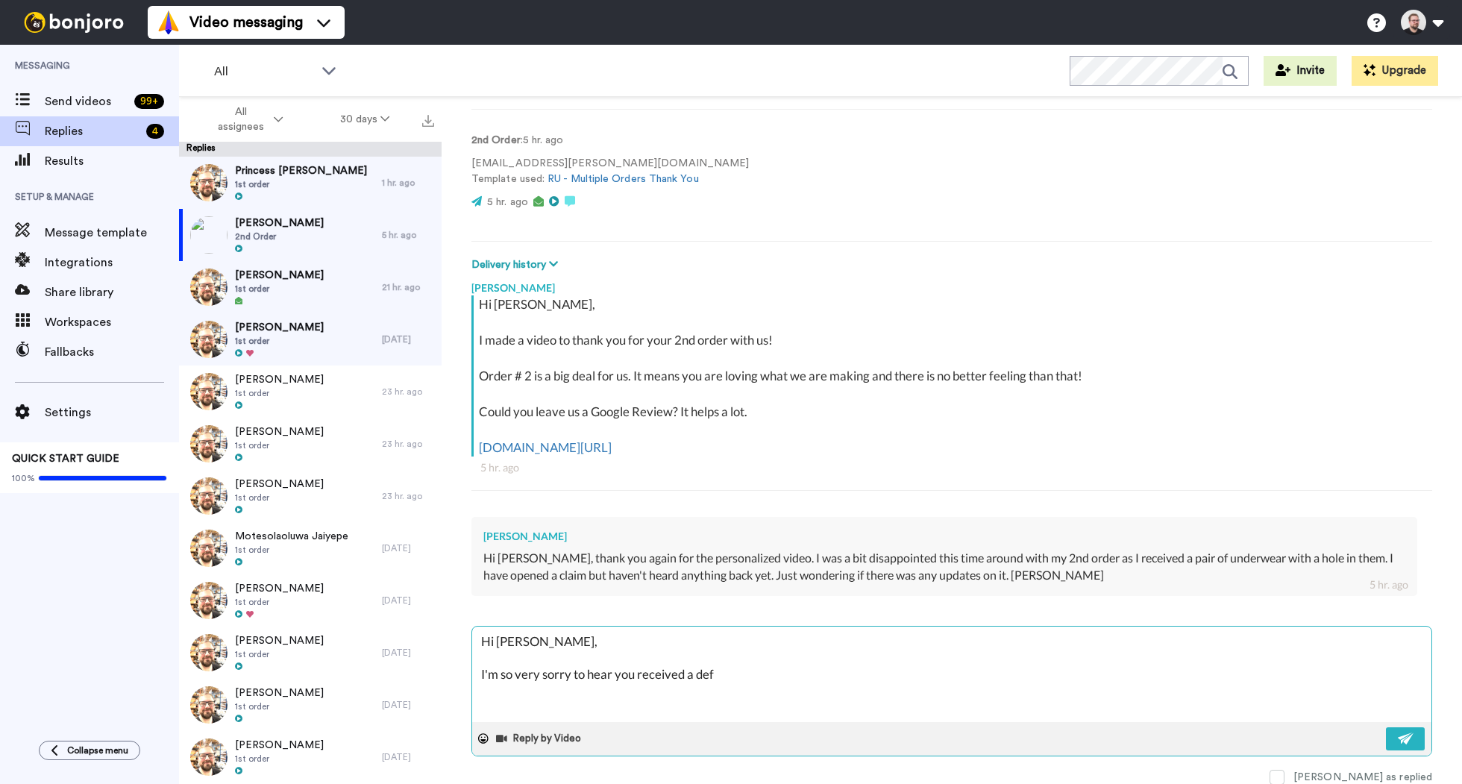
type textarea "x"
type textarea "Hi [PERSON_NAME], I'm so very sorry to hear you received a defe"
type textarea "x"
type textarea "Hi [PERSON_NAME], I'm so very sorry to hear you received a defec"
type textarea "x"
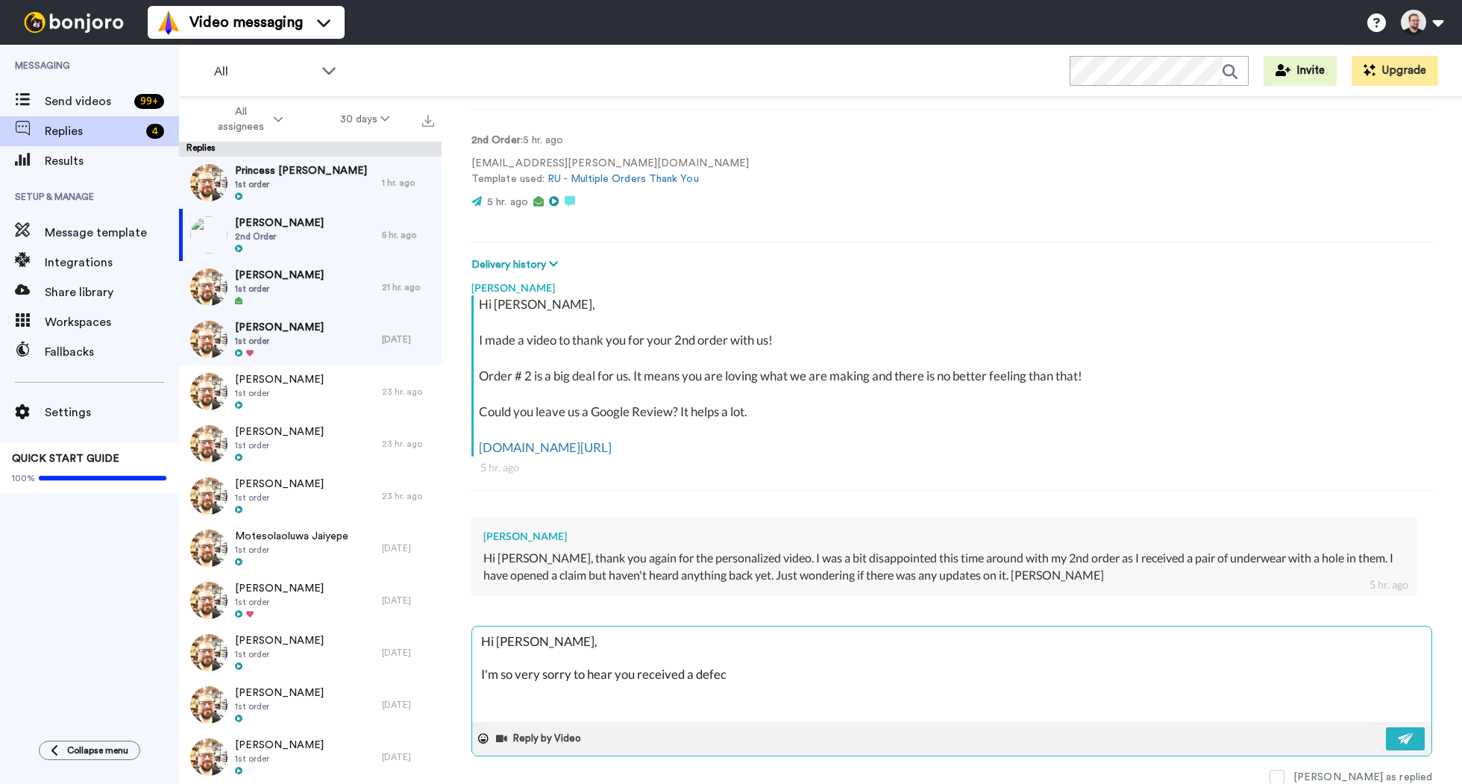
type textarea "Hi [PERSON_NAME], I'm so very sorry to hear you received a defect"
type textarea "x"
type textarea "Hi [PERSON_NAME], I'm so very sorry to hear you received a defecti"
type textarea "x"
type textarea "Hi [PERSON_NAME], I'm so very sorry to hear you received a defectiv"
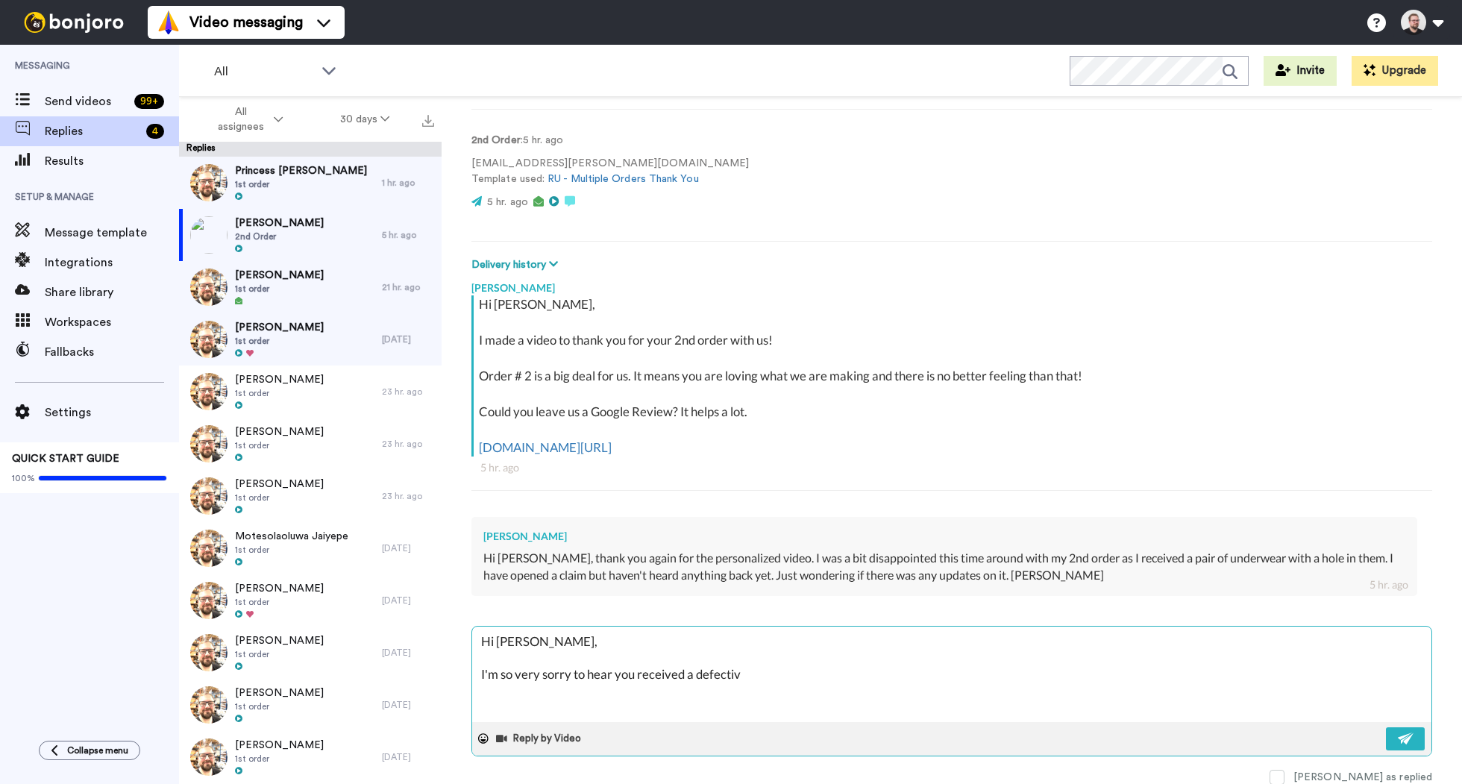
type textarea "x"
type textarea "Hi [PERSON_NAME], I'm so very sorry to hear you received a defective"
type textarea "x"
type textarea "Hi [PERSON_NAME], I'm so very sorry to hear you received a defective"
type textarea "x"
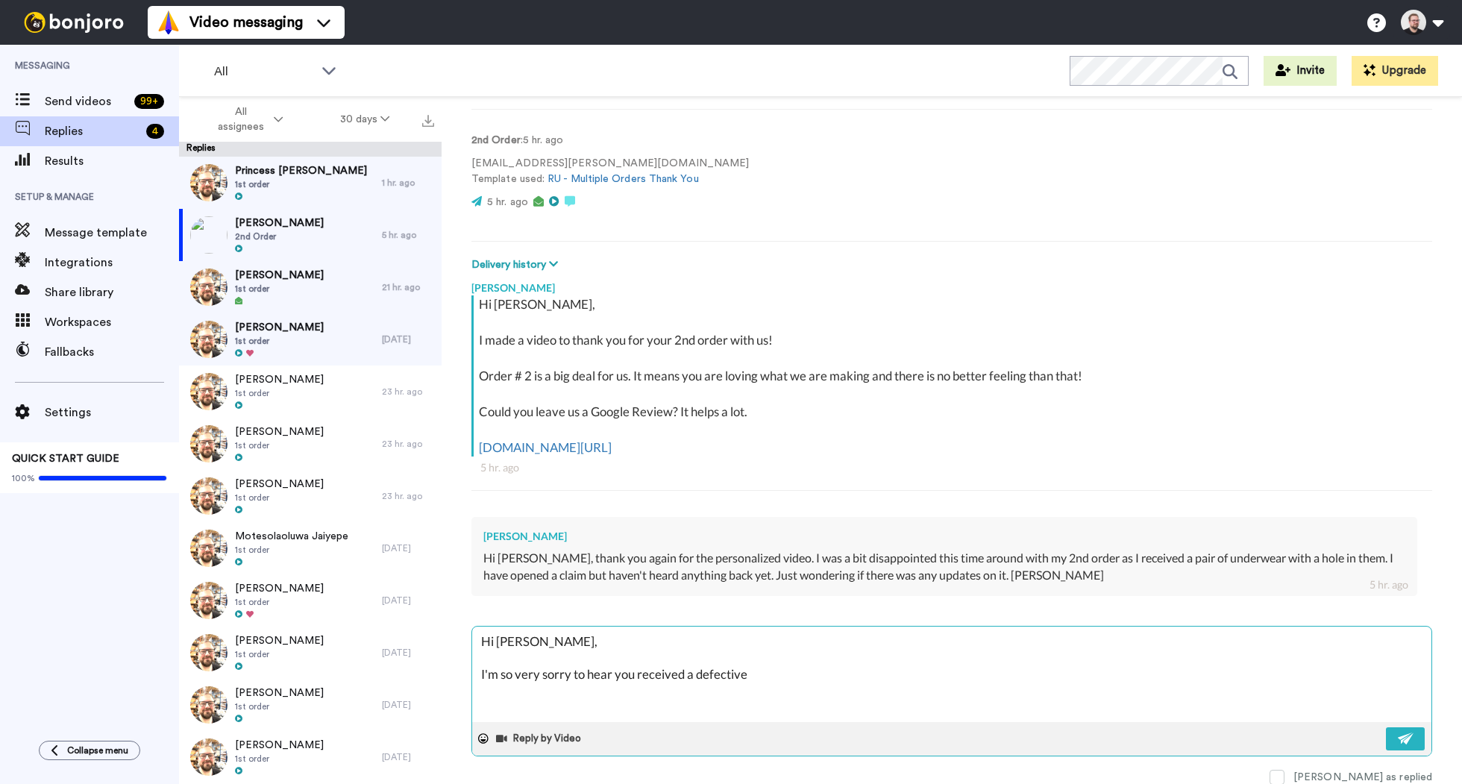
type textarea "Hi [PERSON_NAME], I'm so very sorry to hear you received a defective p"
type textarea "x"
type textarea "Hi [PERSON_NAME], I'm so very sorry to hear you received a defective pa"
type textarea "x"
type textarea "Hi [PERSON_NAME], I'm so very sorry to hear you received a defective pai"
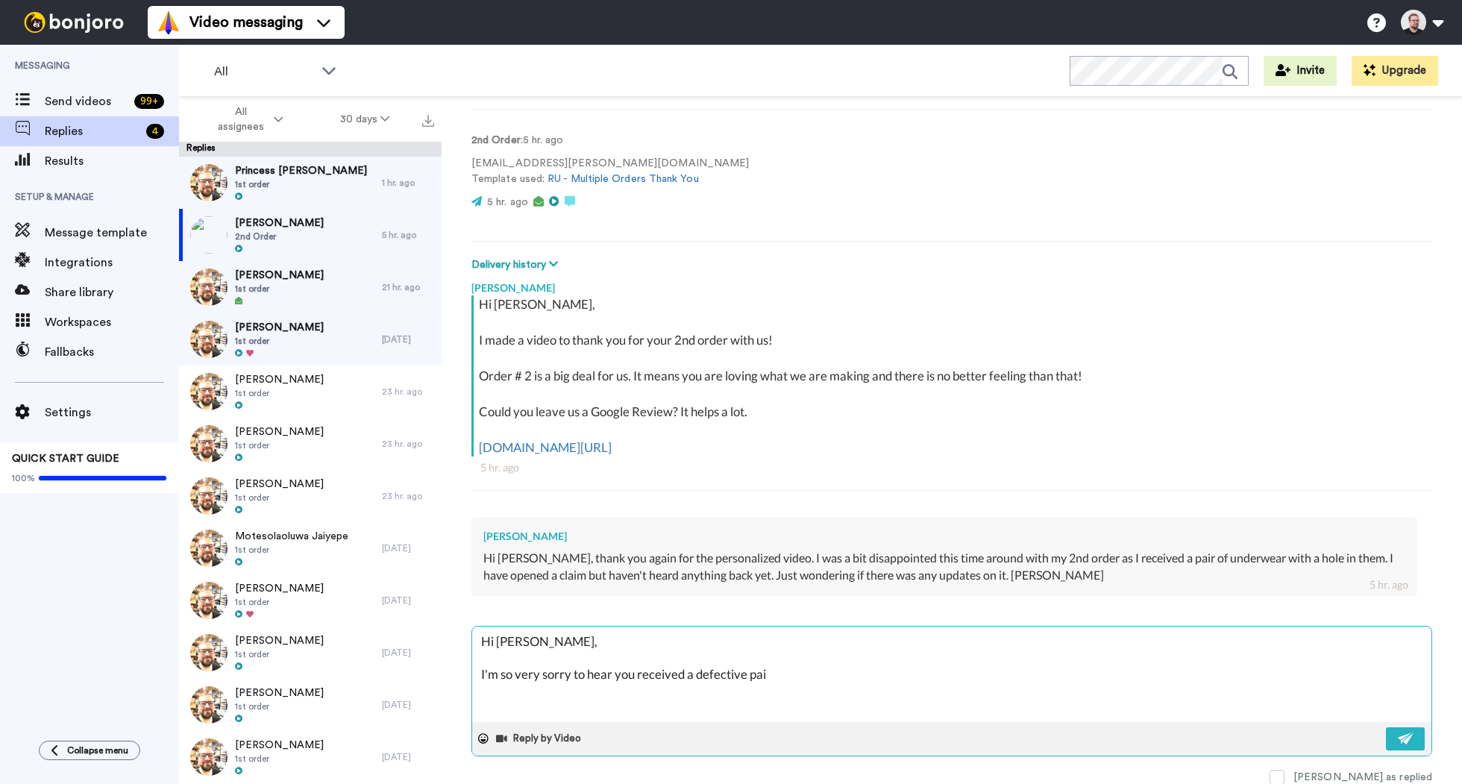
type textarea "x"
type textarea "Hi [PERSON_NAME], I'm so very sorry to hear you received a defective pair"
type textarea "x"
type textarea "Hi [PERSON_NAME], I'm so very sorry to hear you received a defective pair"
type textarea "x"
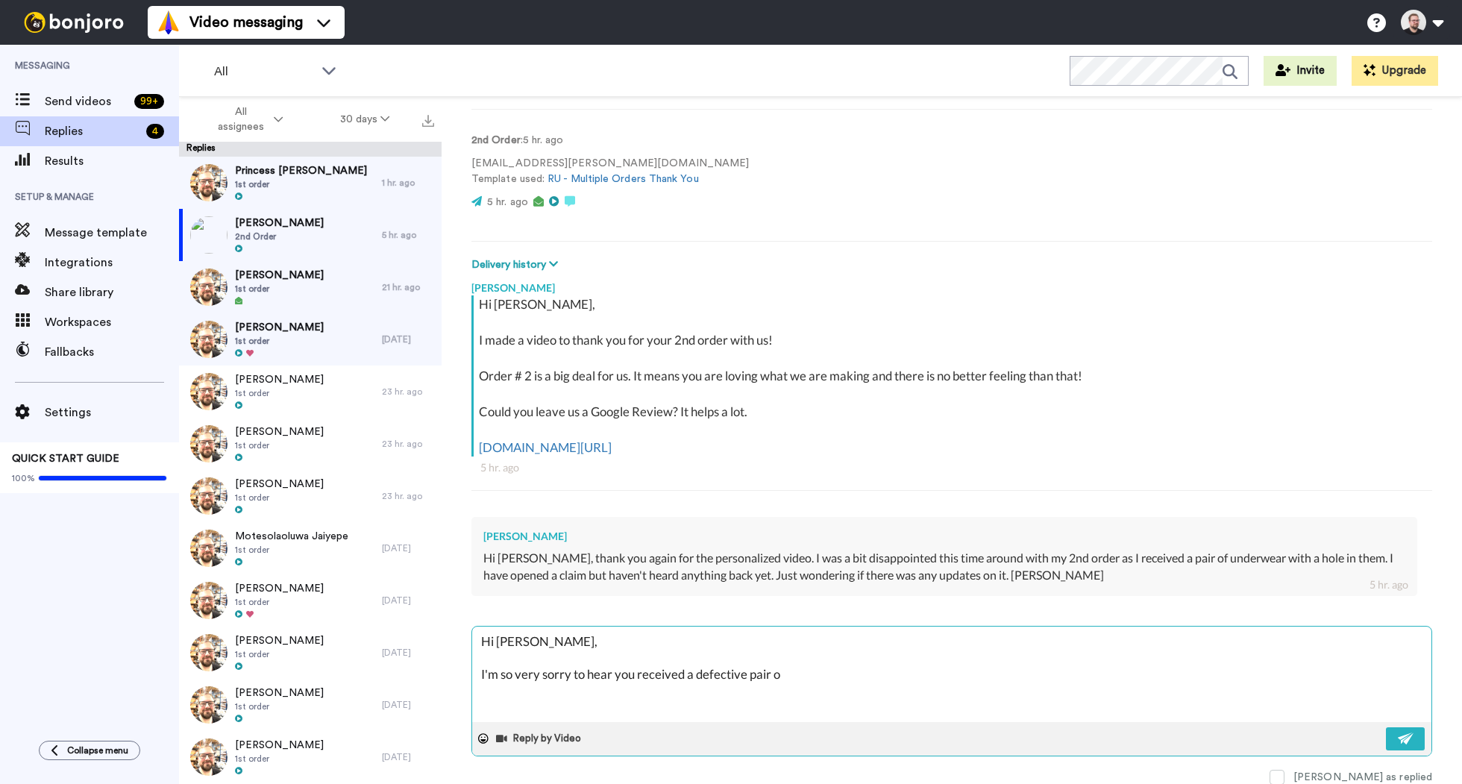
type textarea "Hi [PERSON_NAME], I'm so very sorry to hear you received a defective pair of"
type textarea "x"
type textarea "Hi [PERSON_NAME], I'm so very sorry to hear you received a defective pair of"
type textarea "x"
type textarea "Hi [PERSON_NAME], I'm so very sorry to hear you received a defective pair of u"
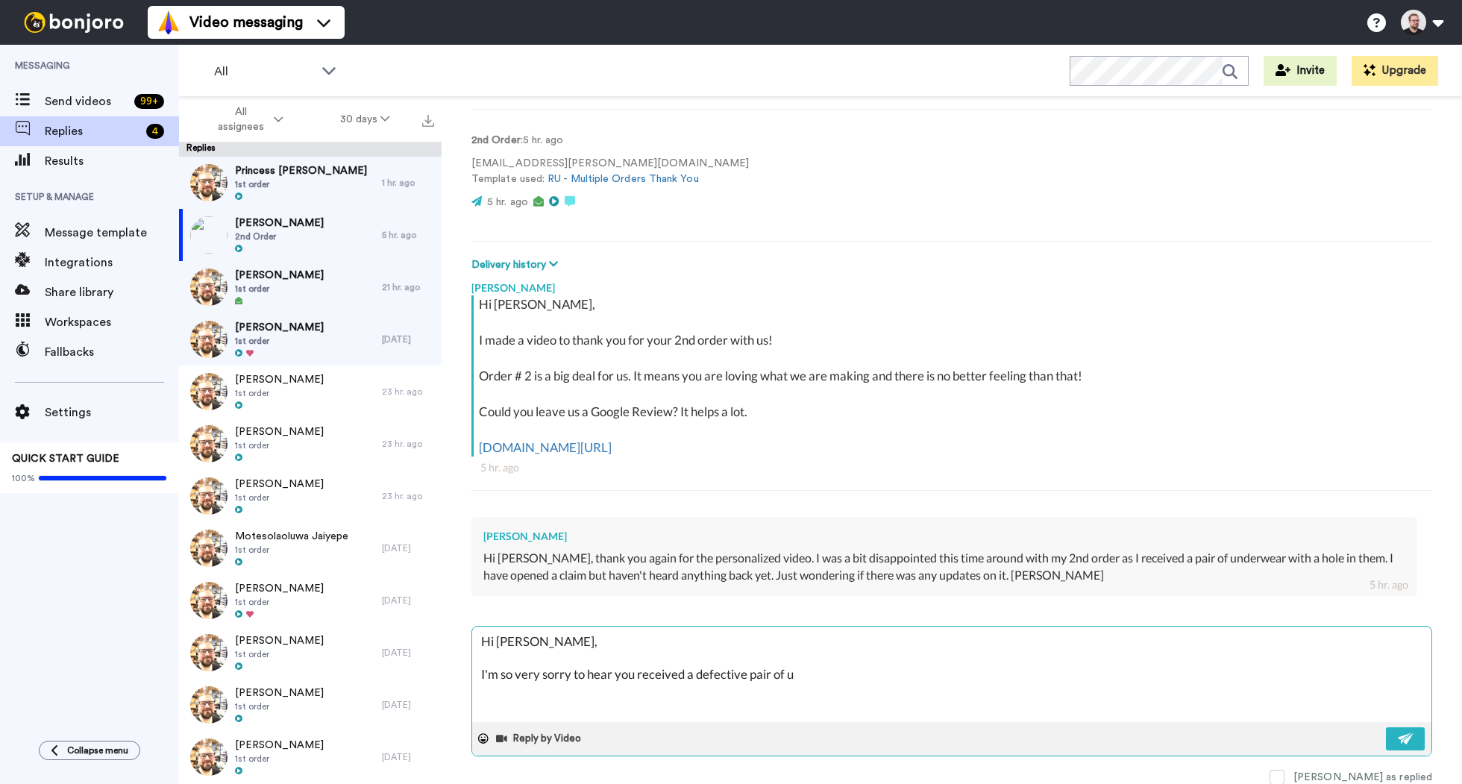
type textarea "x"
type textarea "Hi [PERSON_NAME], I'm so very sorry to hear you received a defective pair of un"
type textarea "x"
type textarea "Hi [PERSON_NAME], I'm so very sorry to hear you received a defective pair of und"
type textarea "x"
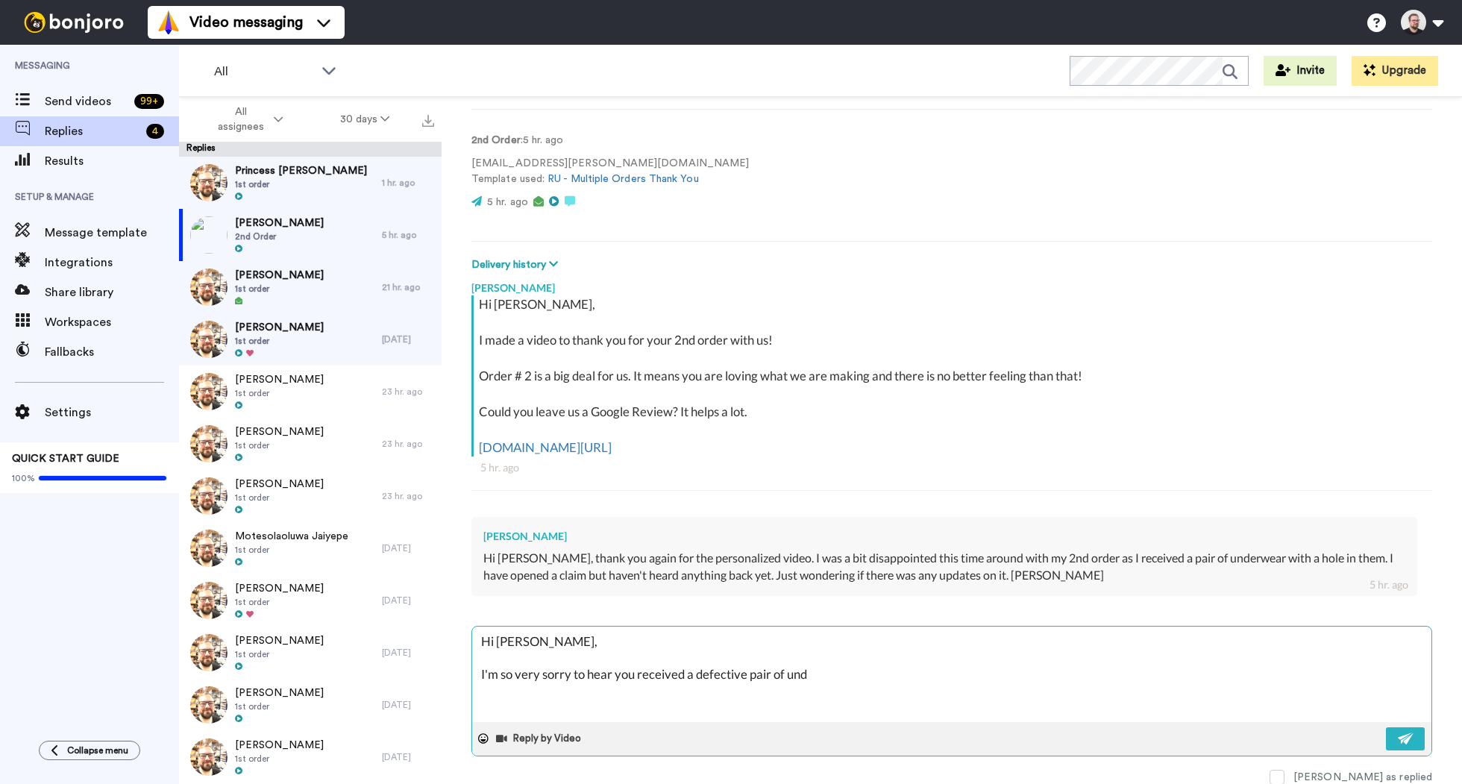
type textarea "Hi [PERSON_NAME], I'm so very sorry to hear you received a defective pair of un…"
type textarea "x"
type textarea "Hi [PERSON_NAME], I'm so very sorry to hear you received a defective pair of un…"
type textarea "x"
type textarea "Hi [PERSON_NAME], I'm so very sorry to hear you received a defective pair of un…"
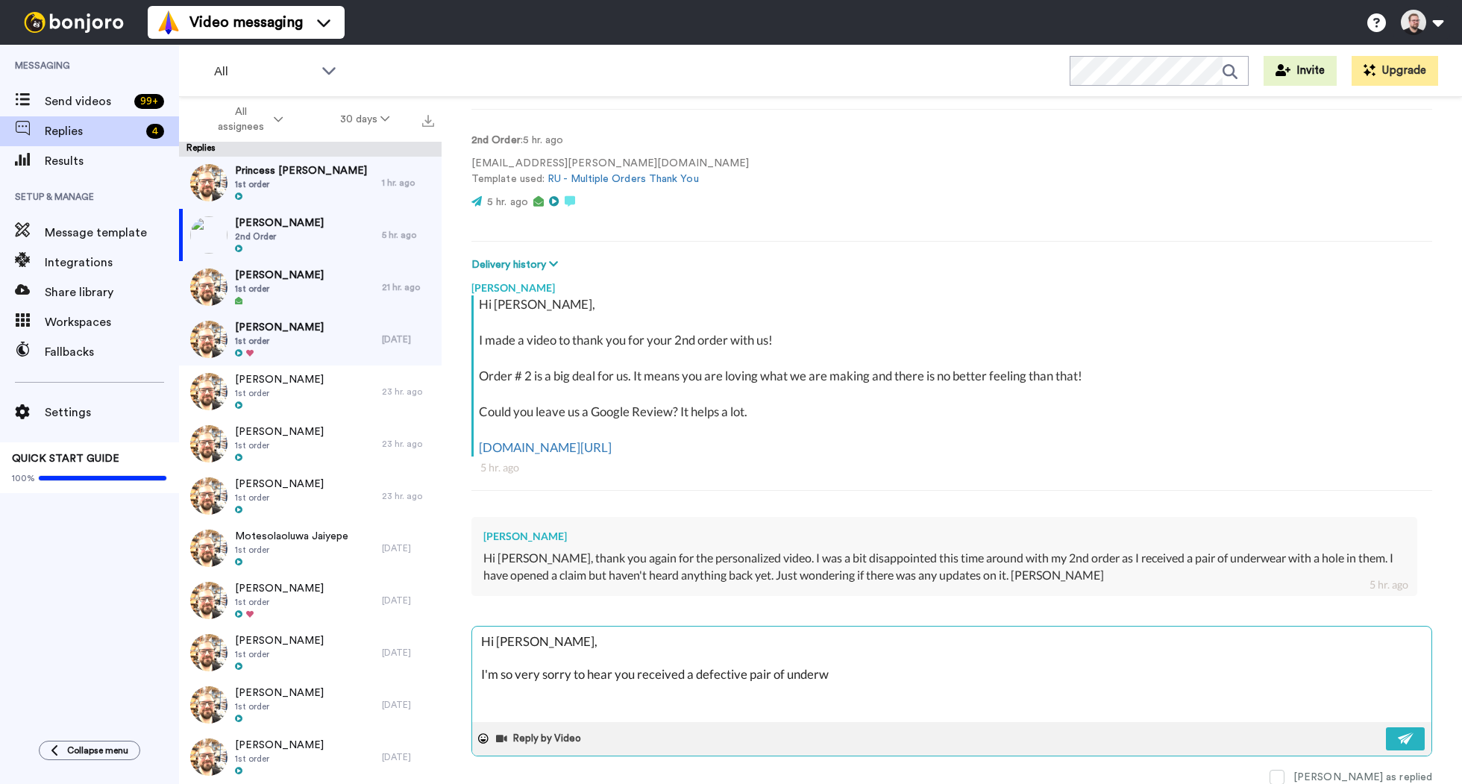
type textarea "x"
type textarea "Hi [PERSON_NAME], I'm so very sorry to hear you received a defective pair of un…"
type textarea "x"
type textarea "Hi [PERSON_NAME], I'm so very sorry to hear you received a defective pair of un…"
type textarea "x"
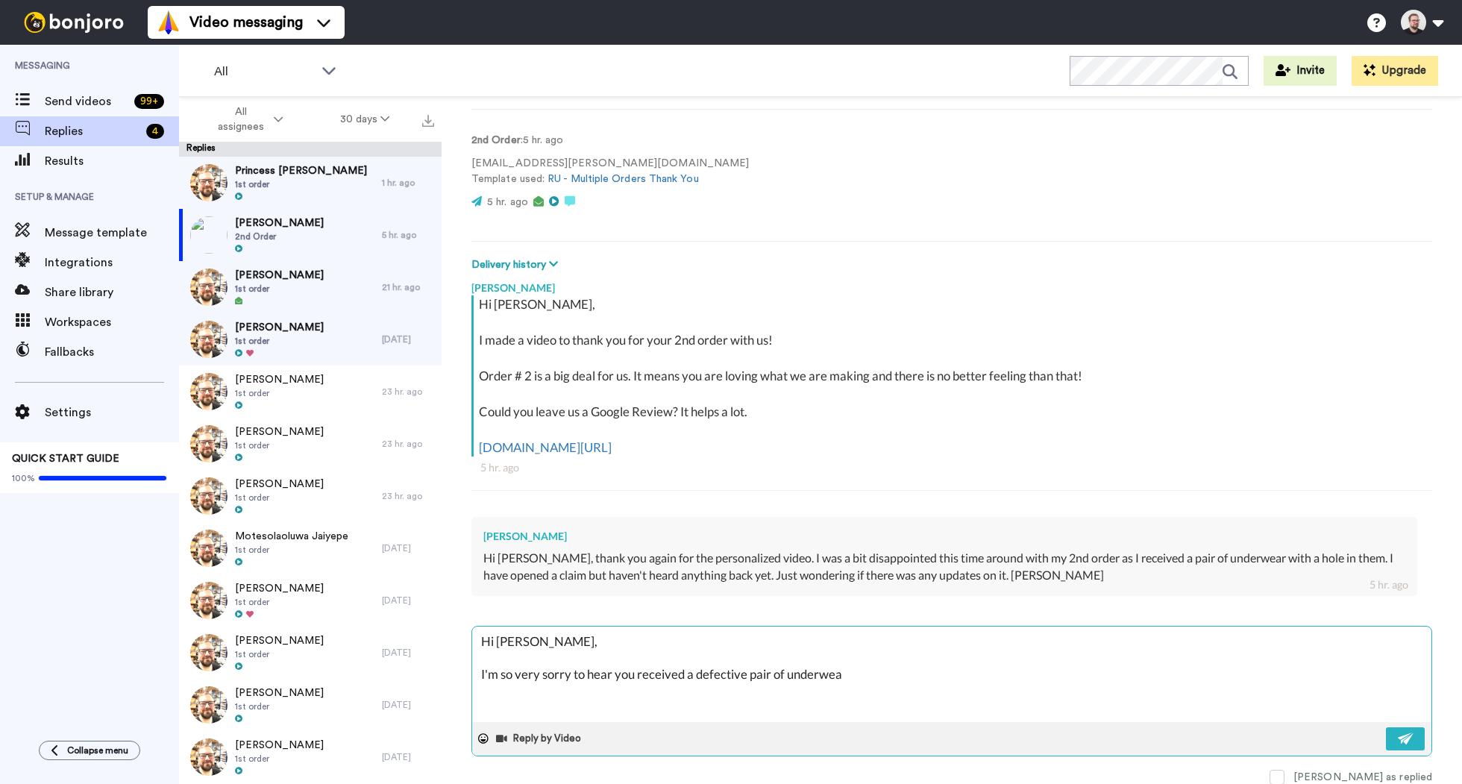
type textarea "Hi [PERSON_NAME], I'm so very sorry to hear you received a defective pair of un…"
type textarea "x"
type textarea "Hi [PERSON_NAME], I'm so very sorry to hear you received a defective pair of un…"
type textarea "x"
type textarea "Hi [PERSON_NAME], I'm so very sorry to hear you received a defective pair of un…"
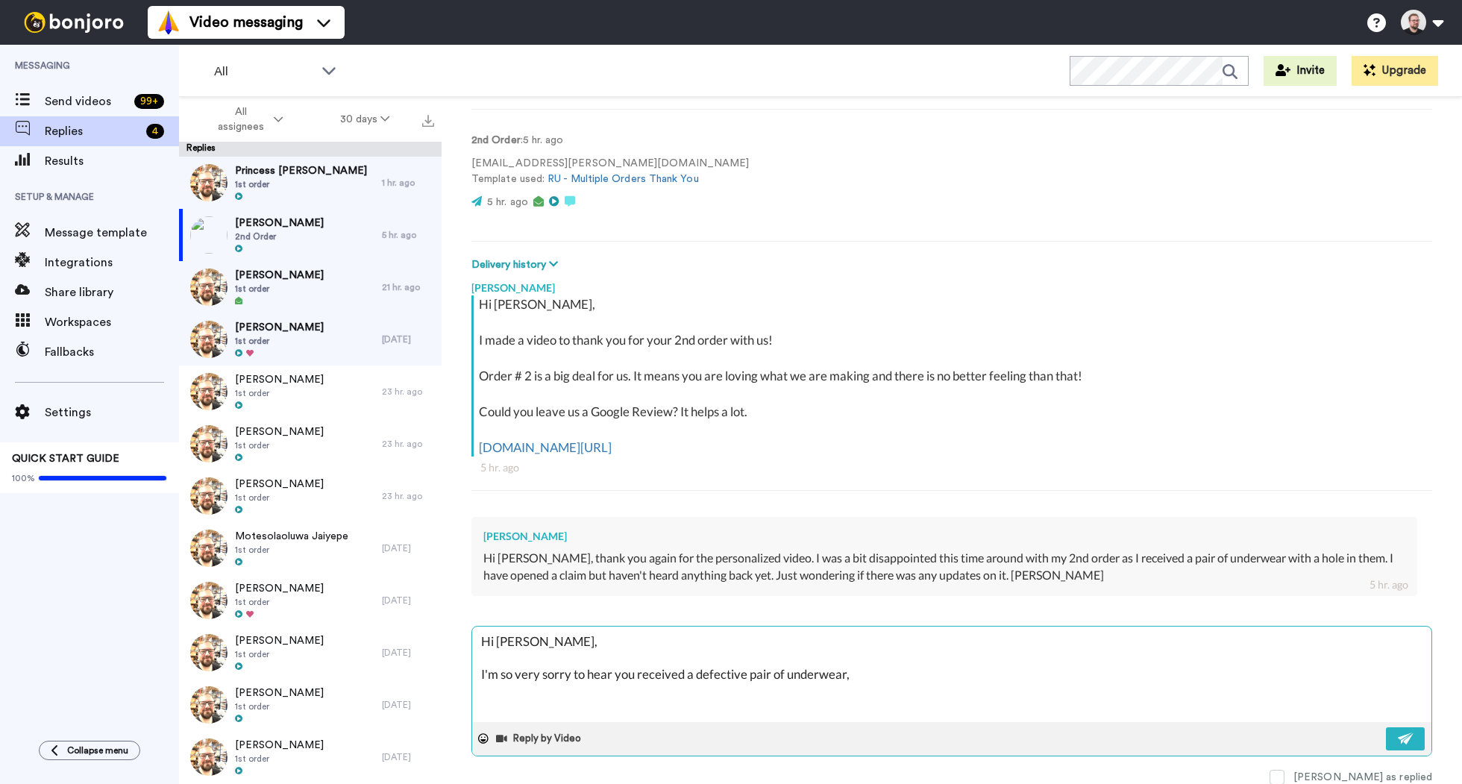
type textarea "x"
type textarea "Hi [PERSON_NAME], I'm so very sorry to hear you received a defective pair of un…"
type textarea "x"
type textarea "Hi [PERSON_NAME], I'm so very sorry to hear you received a defective pair of un…"
type textarea "x"
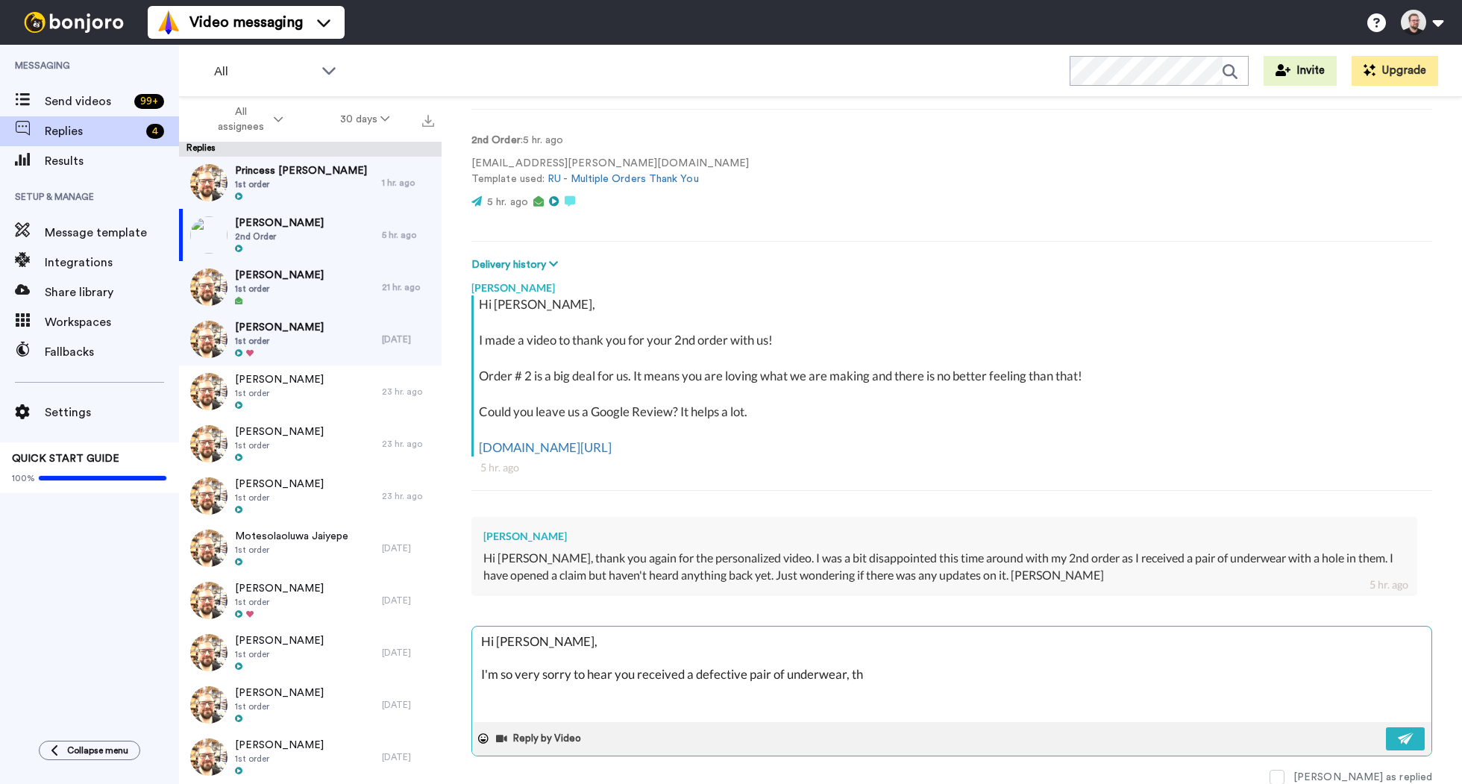
type textarea "Hi [PERSON_NAME], I'm so very sorry to hear you received a defective pair of un…"
type textarea "x"
type textarea "Hi [PERSON_NAME], I'm so very sorry to hear you received a defective pair of un…"
type textarea "x"
type textarea "Hi [PERSON_NAME], I'm so very sorry to hear you received a defective pair of un…"
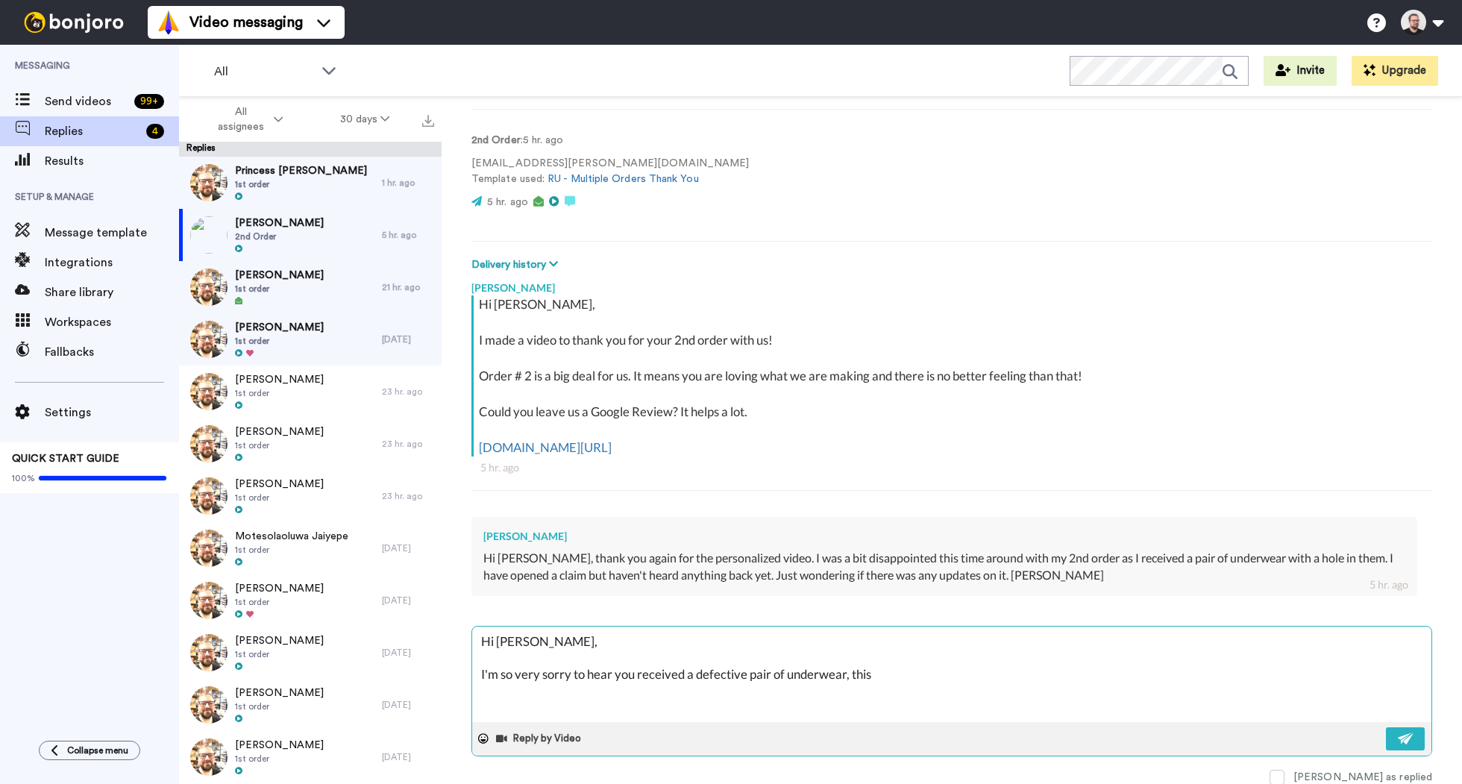
type textarea "x"
type textarea "Hi [PERSON_NAME], I'm so very sorry to hear you received a defective pair of un…"
type textarea "x"
type textarea "Hi [PERSON_NAME], I'm so very sorry to hear you received a defective pair of un…"
type textarea "x"
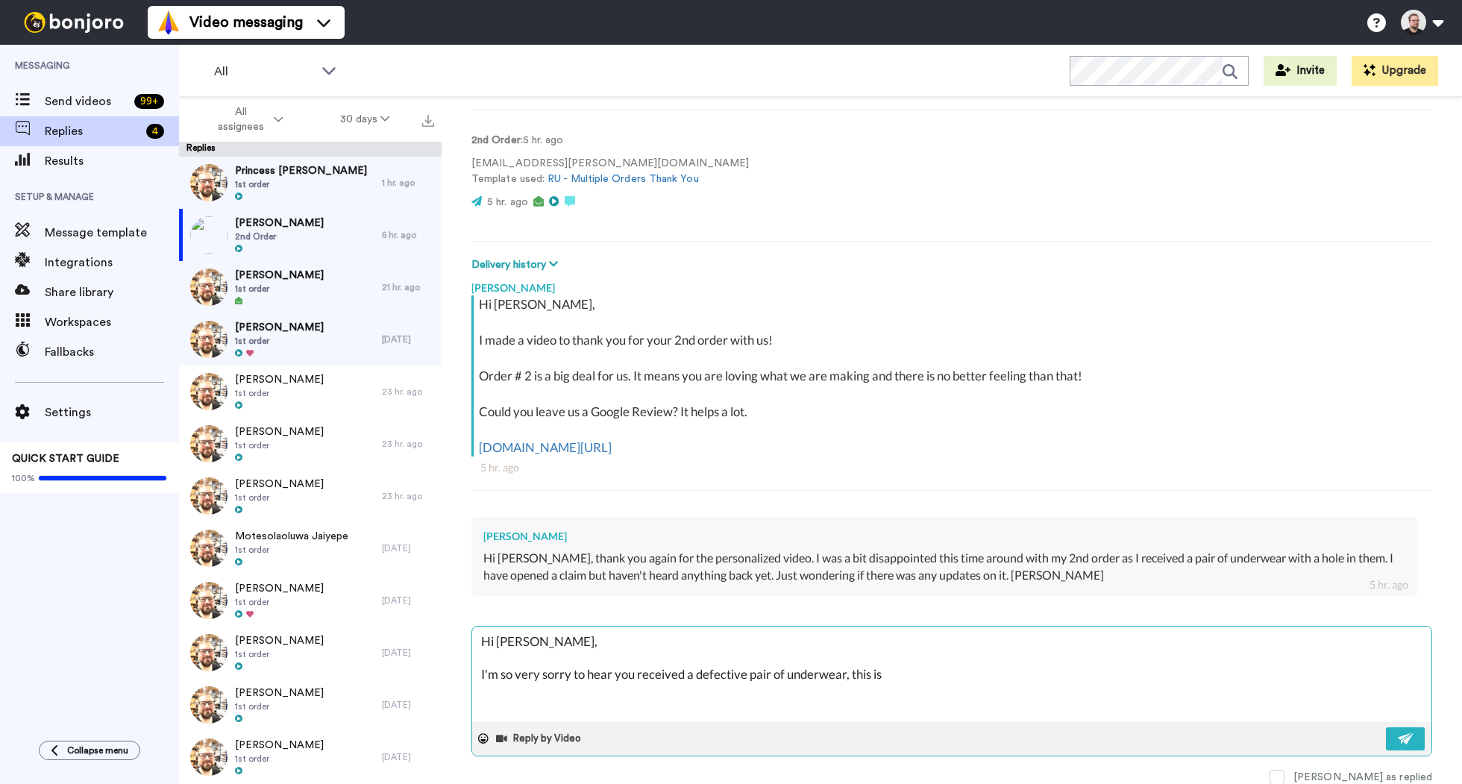
type textarea "Hi [PERSON_NAME], I'm so very sorry to hear you received a defective pair of un…"
type textarea "x"
type textarea "Hi [PERSON_NAME], I'm so very sorry to hear you received a defective pair of un…"
type textarea "x"
type textarea "Hi [PERSON_NAME], I'm so very sorry to hear you received a defective pair of un…"
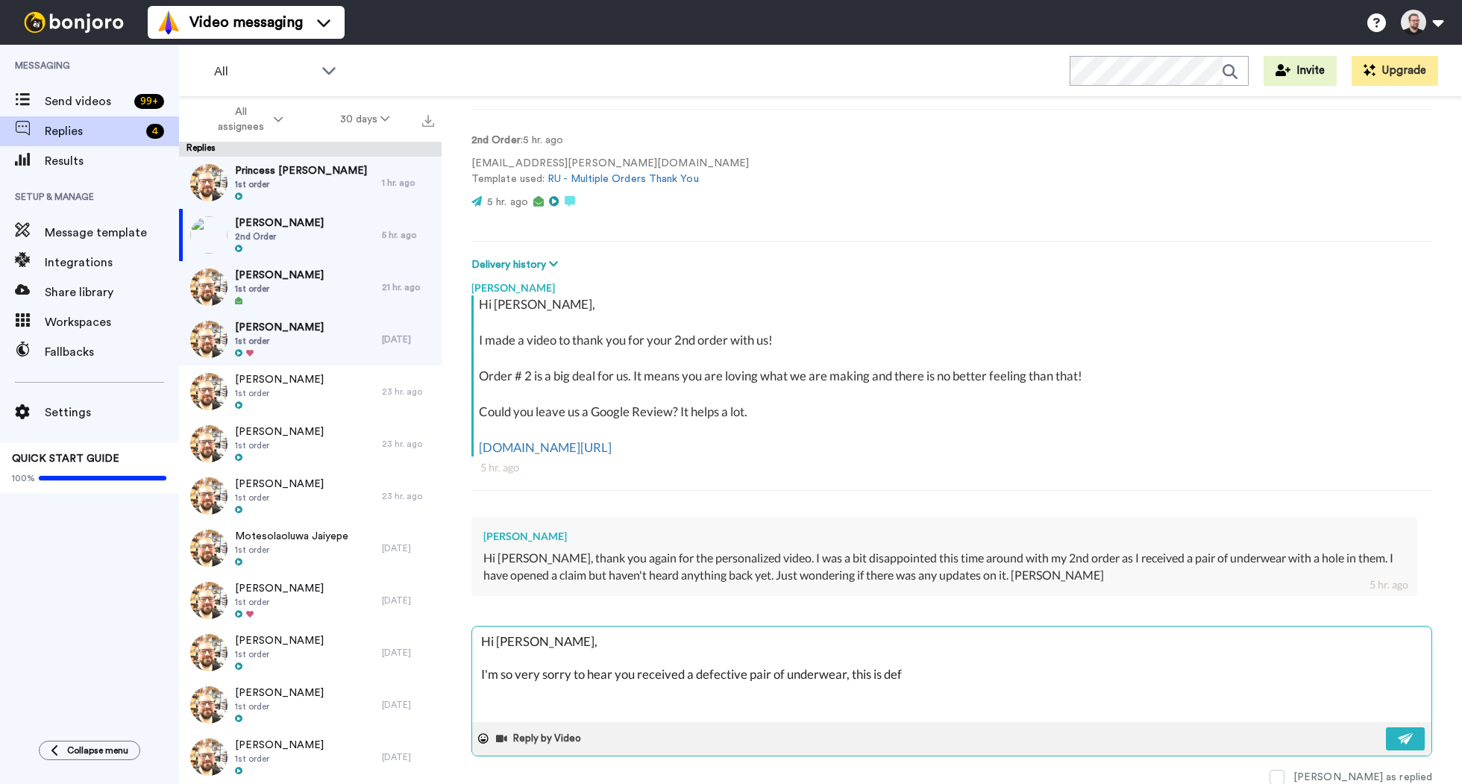
type textarea "x"
type textarea "Hi [PERSON_NAME], I'm so very sorry to hear you received a defective pair of un…"
type textarea "x"
type textarea "Hi [PERSON_NAME], I'm so very sorry to hear you received a defective pair of un…"
type textarea "x"
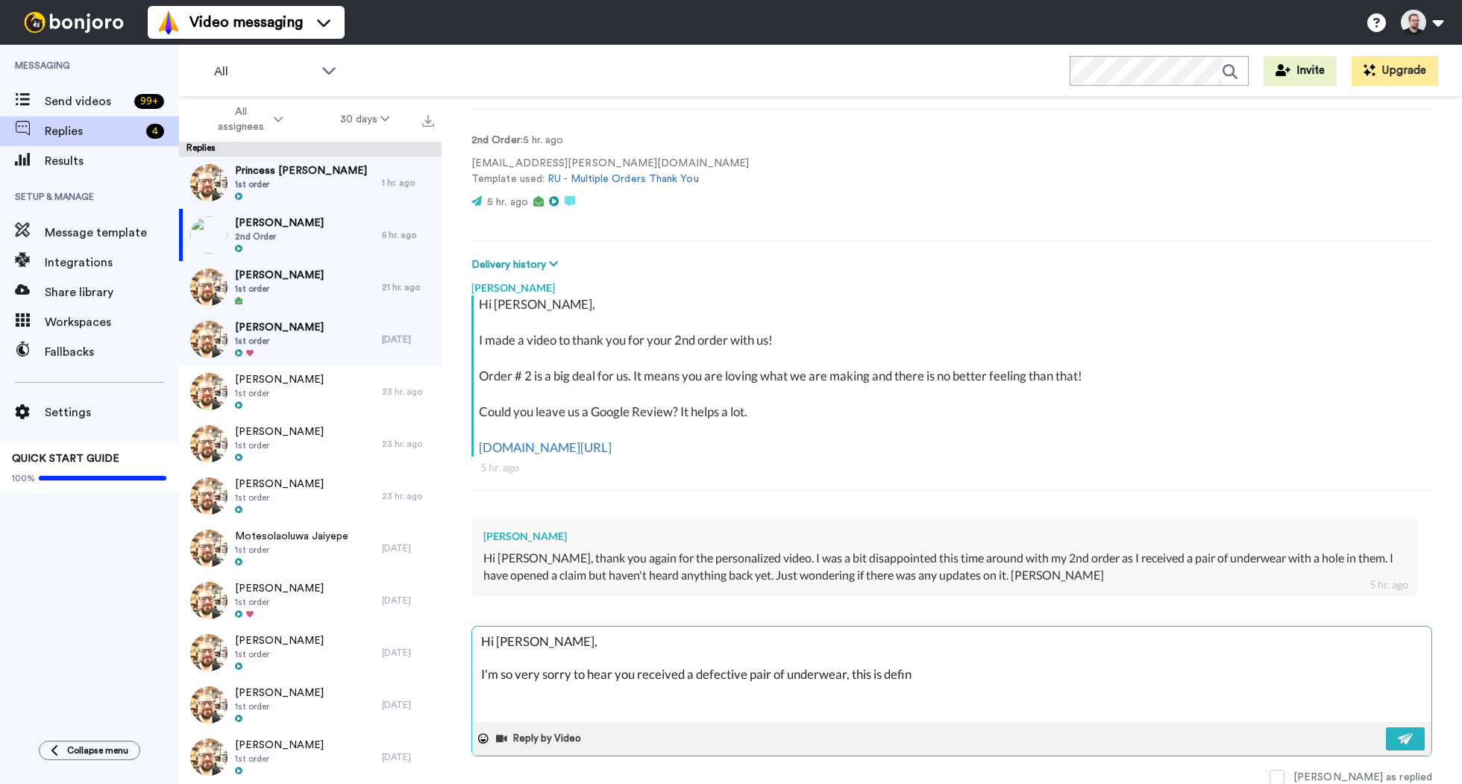
type textarea "Hi [PERSON_NAME], I'm so very sorry to hear you received a defective pair of un…"
type textarea "x"
type textarea "Hi [PERSON_NAME], I'm so very sorry to hear you received a defective pair of un…"
type textarea "x"
type textarea "Hi [PERSON_NAME], I'm so very sorry to hear you received a defective pair of un…"
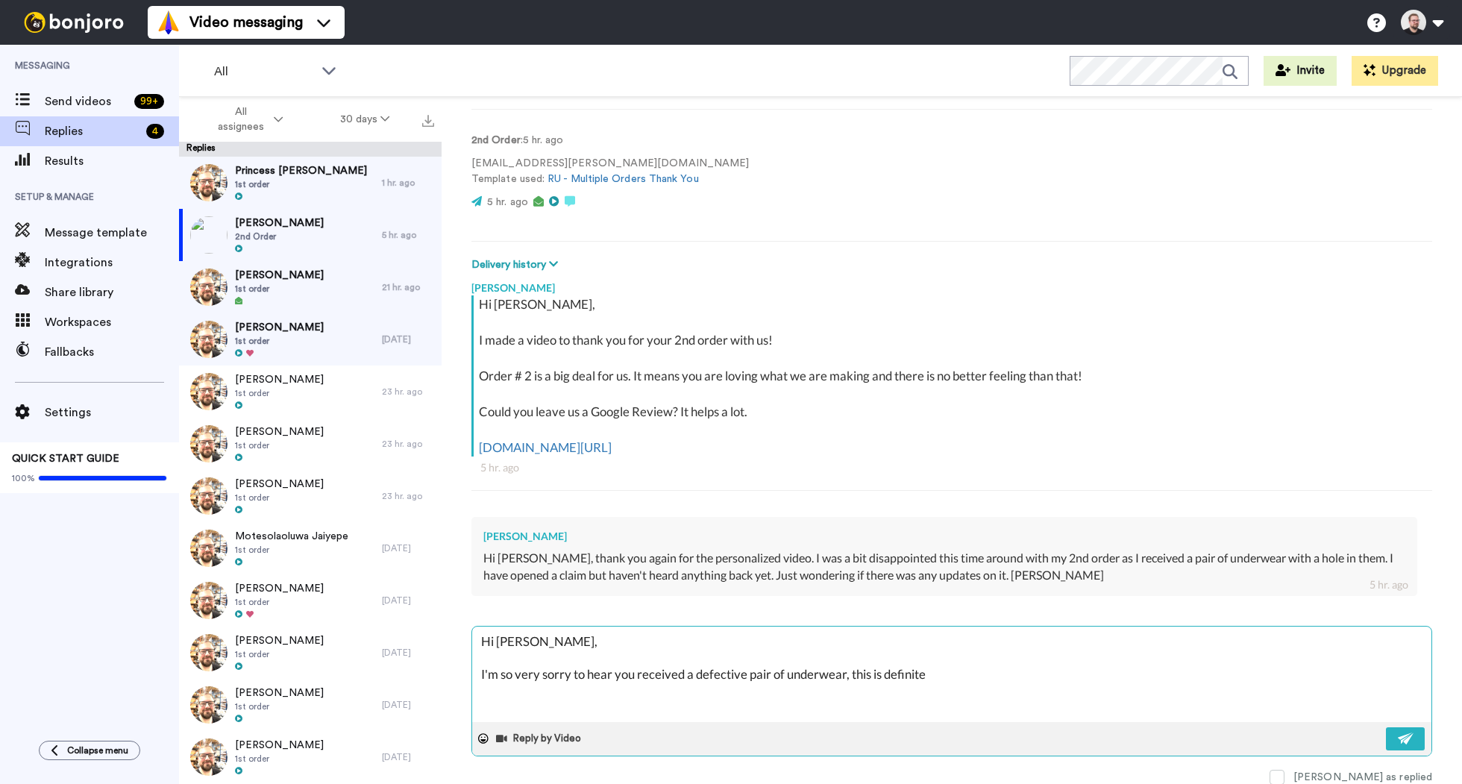
type textarea "x"
type textarea "Hi [PERSON_NAME], I'm so very sorry to hear you received a defective pair of un…"
type textarea "x"
type textarea "Hi [PERSON_NAME], I'm so very sorry to hear you received a defective pair of un…"
type textarea "x"
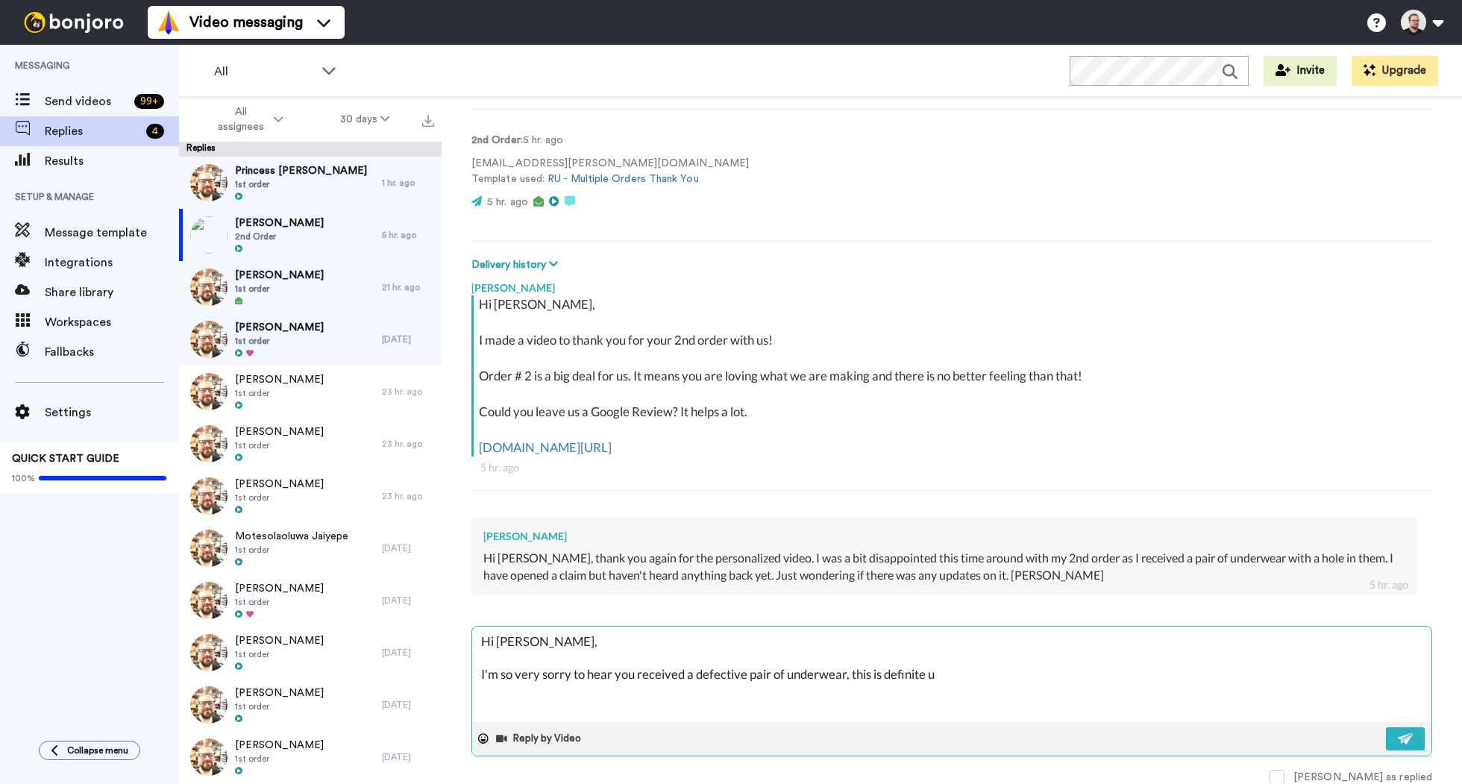
type textarea "Hi [PERSON_NAME], I'm so very sorry to hear you received a defective pair of un…"
click at [925, 675] on textarea "Hi [PERSON_NAME], I'm so very sorry to hear you received a defective pair of un…" at bounding box center [951, 673] width 959 height 95
click at [1022, 678] on textarea "Hi [PERSON_NAME], I'm so very sorry to hear you received a defective pair of un…" at bounding box center [951, 673] width 959 height 95
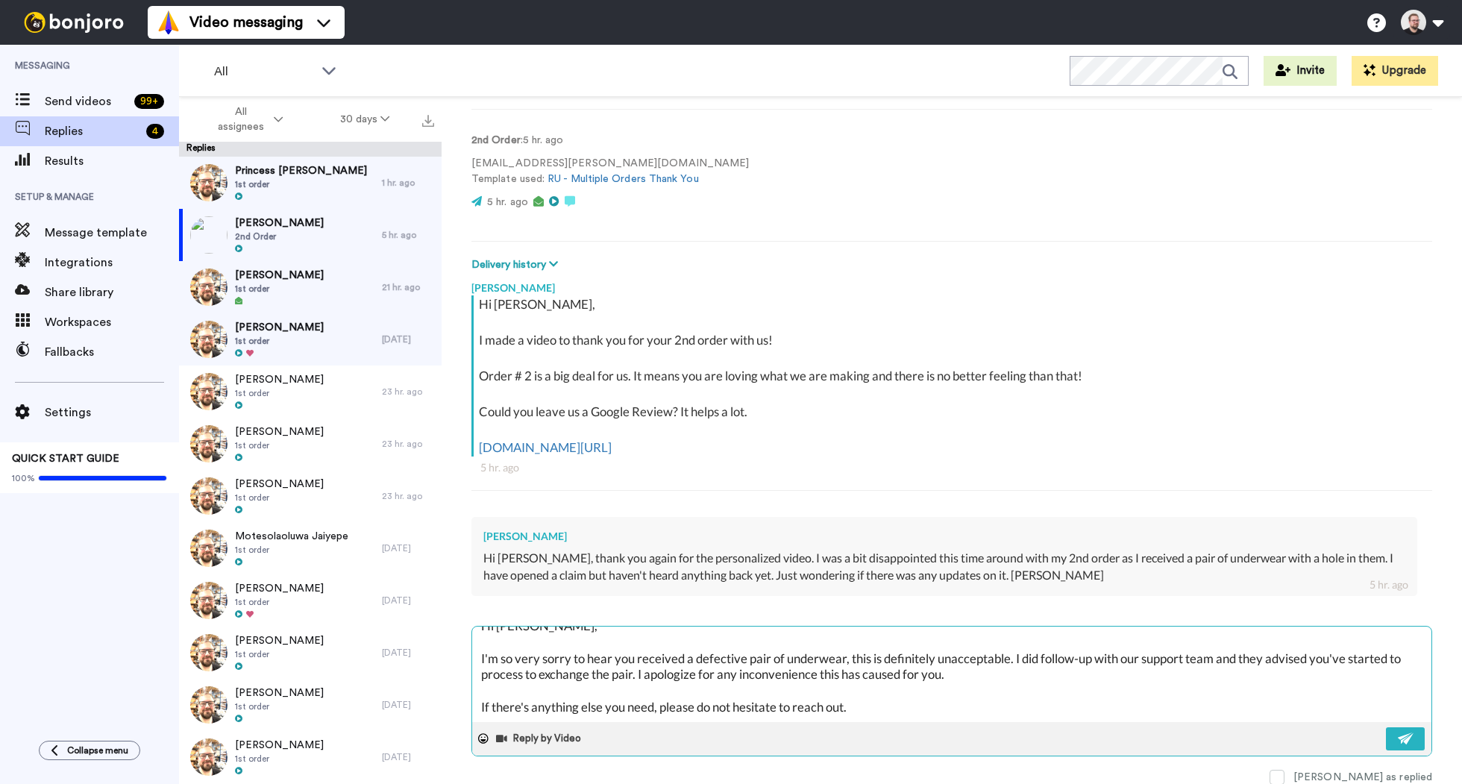
scroll to position [40, 0]
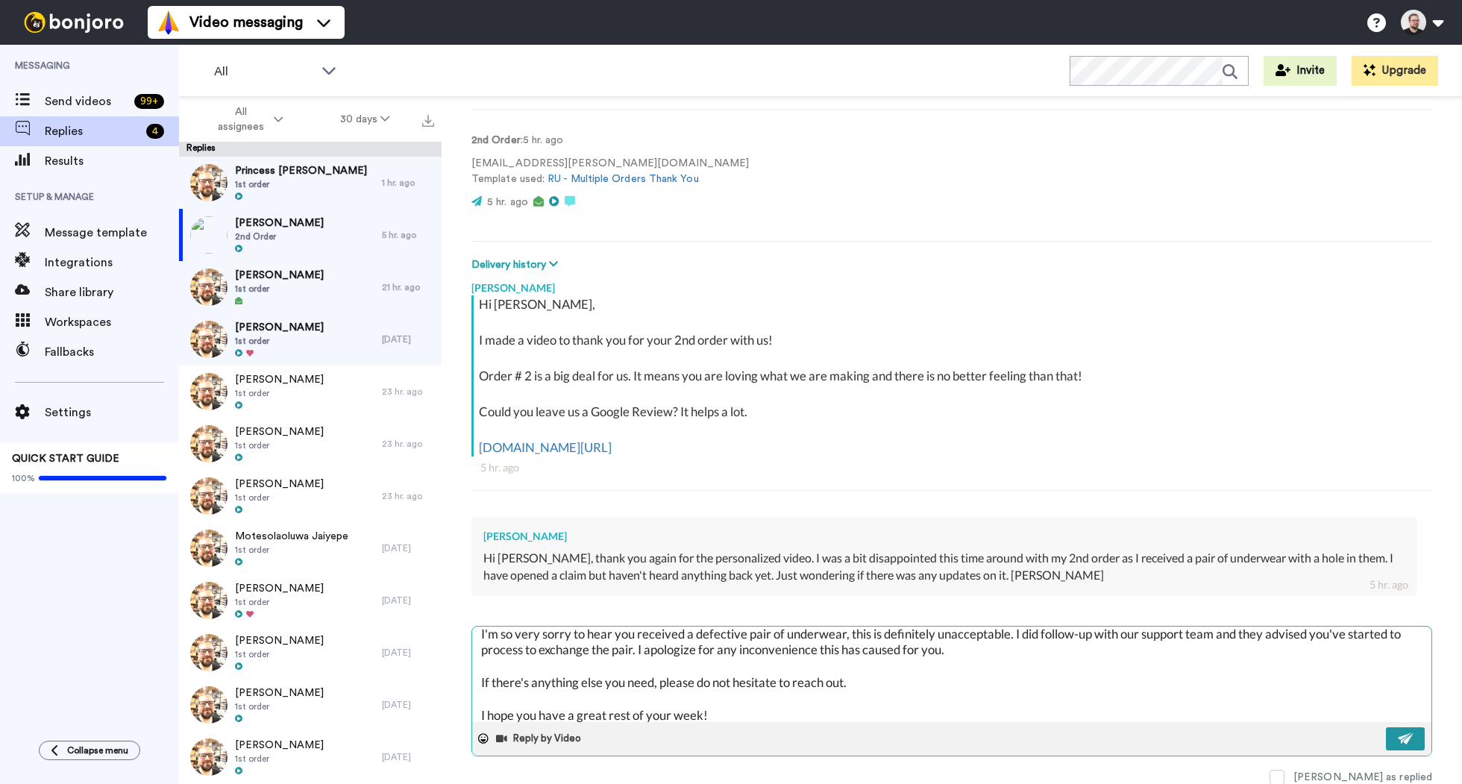
click at [1397, 737] on img at bounding box center [1405, 738] width 16 height 12
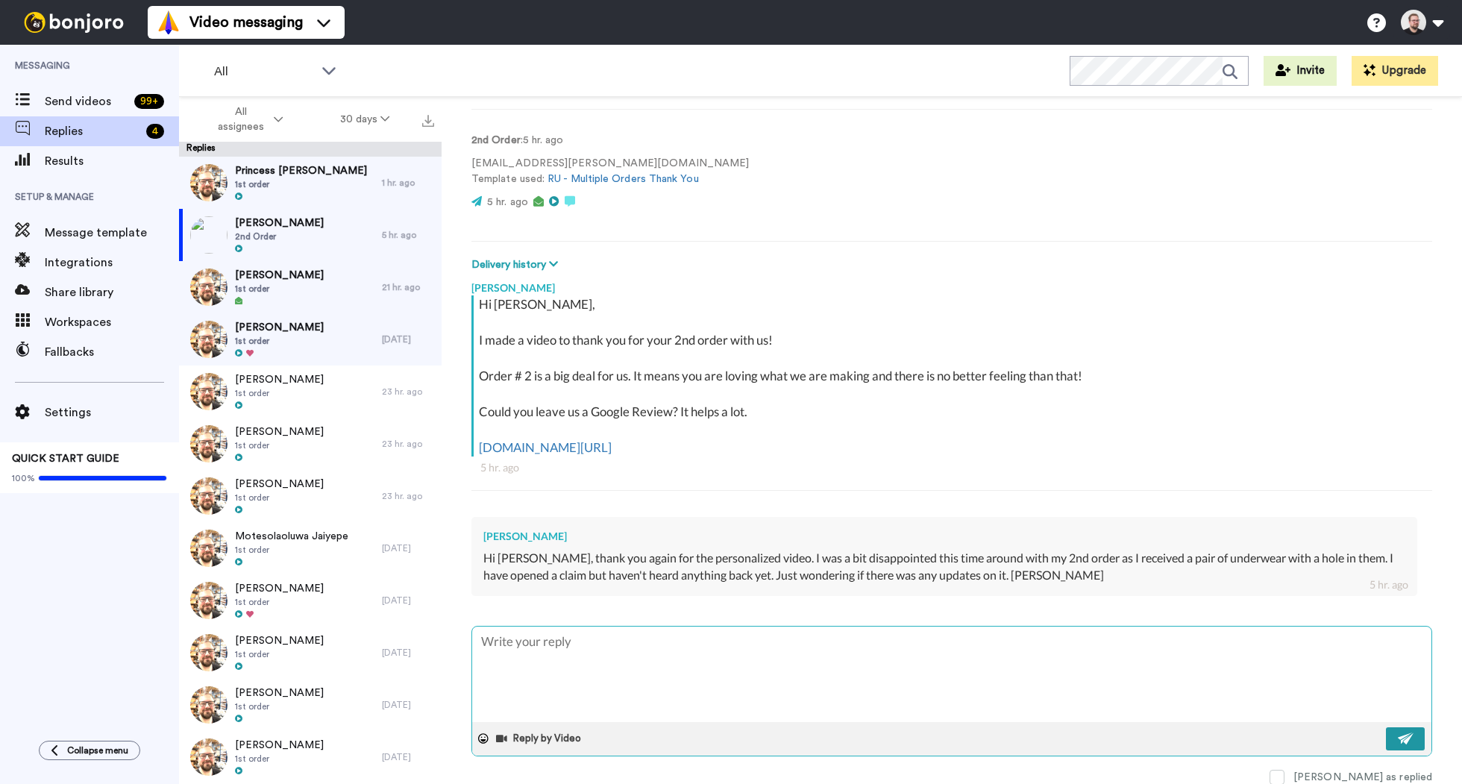
scroll to position [0, 0]
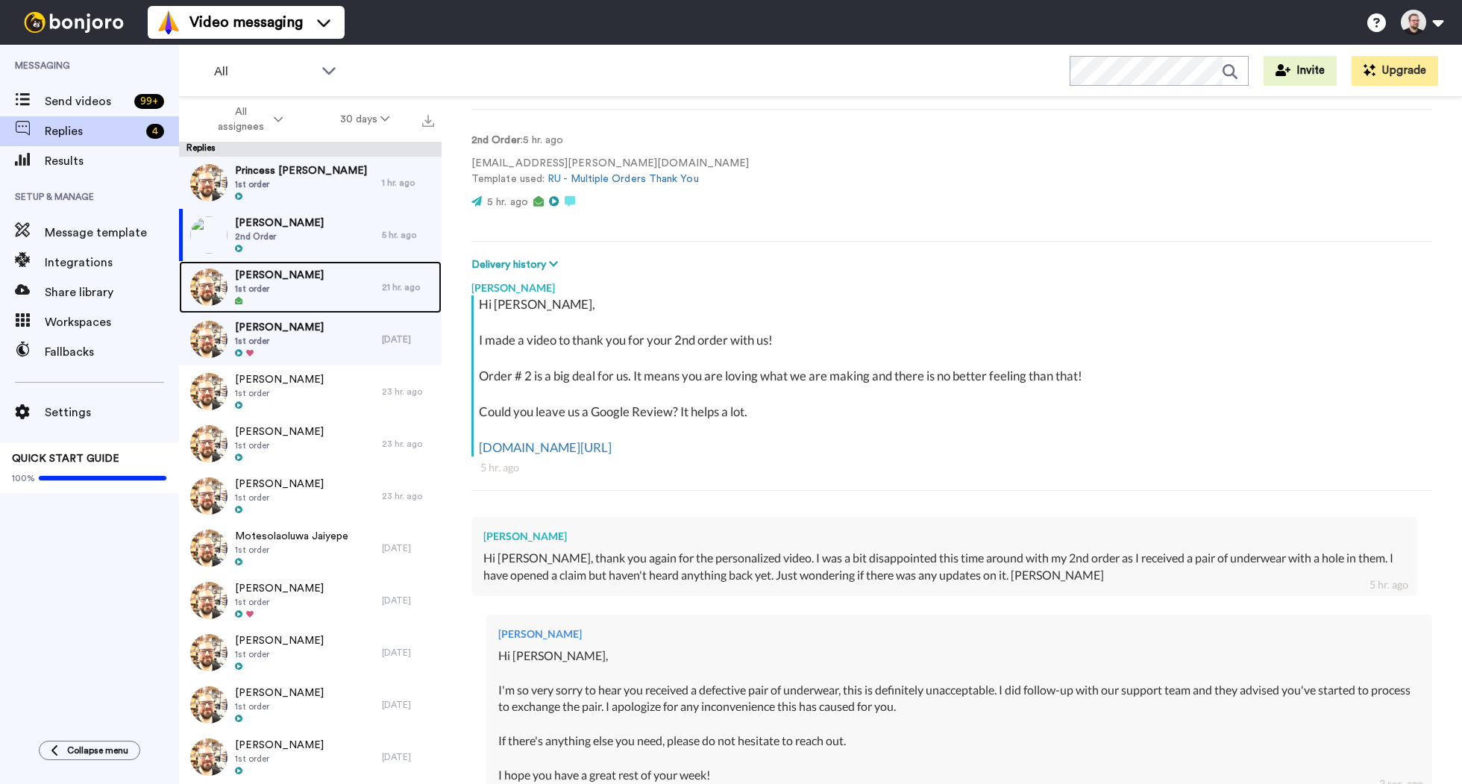
click at [257, 286] on span "1st order" at bounding box center [279, 289] width 89 height 12
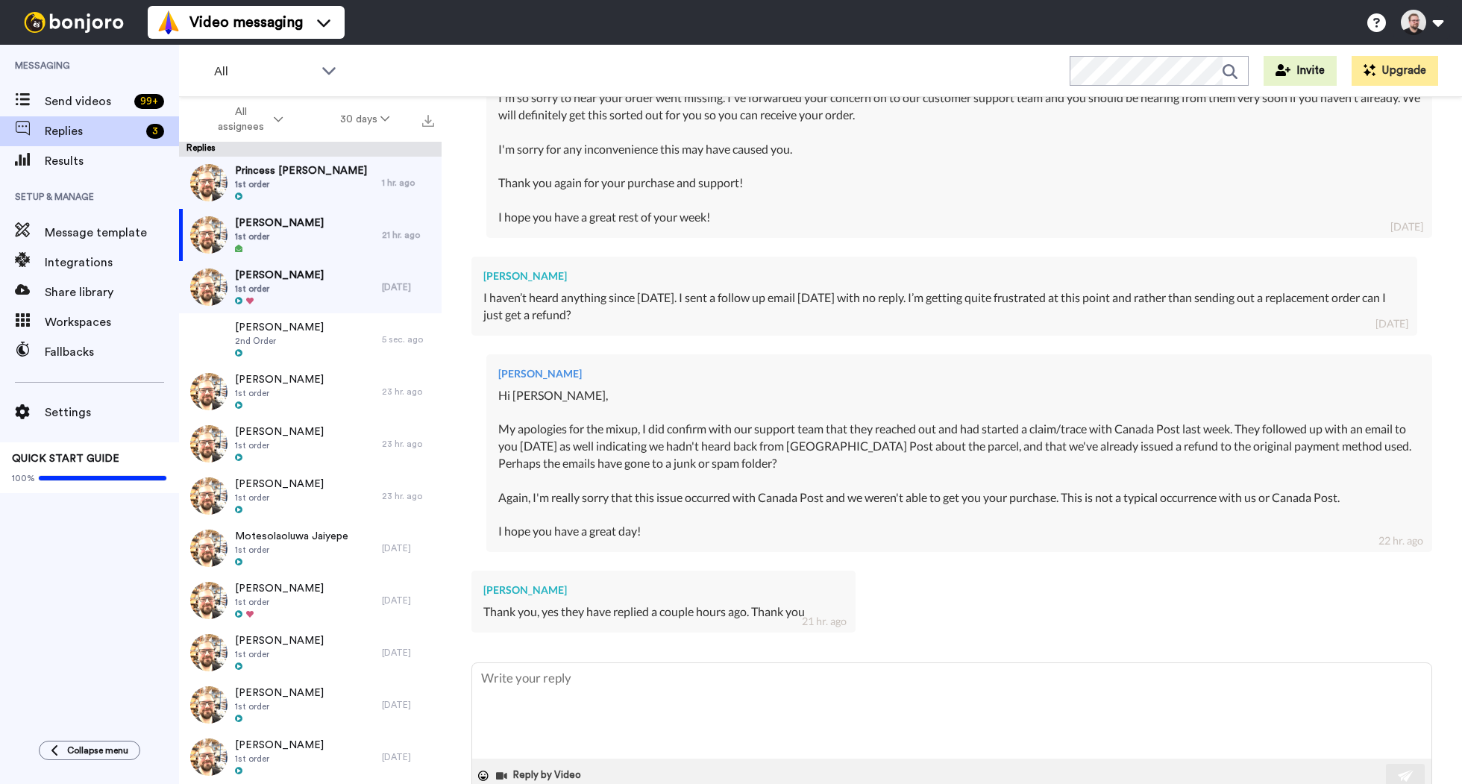
scroll to position [631, 0]
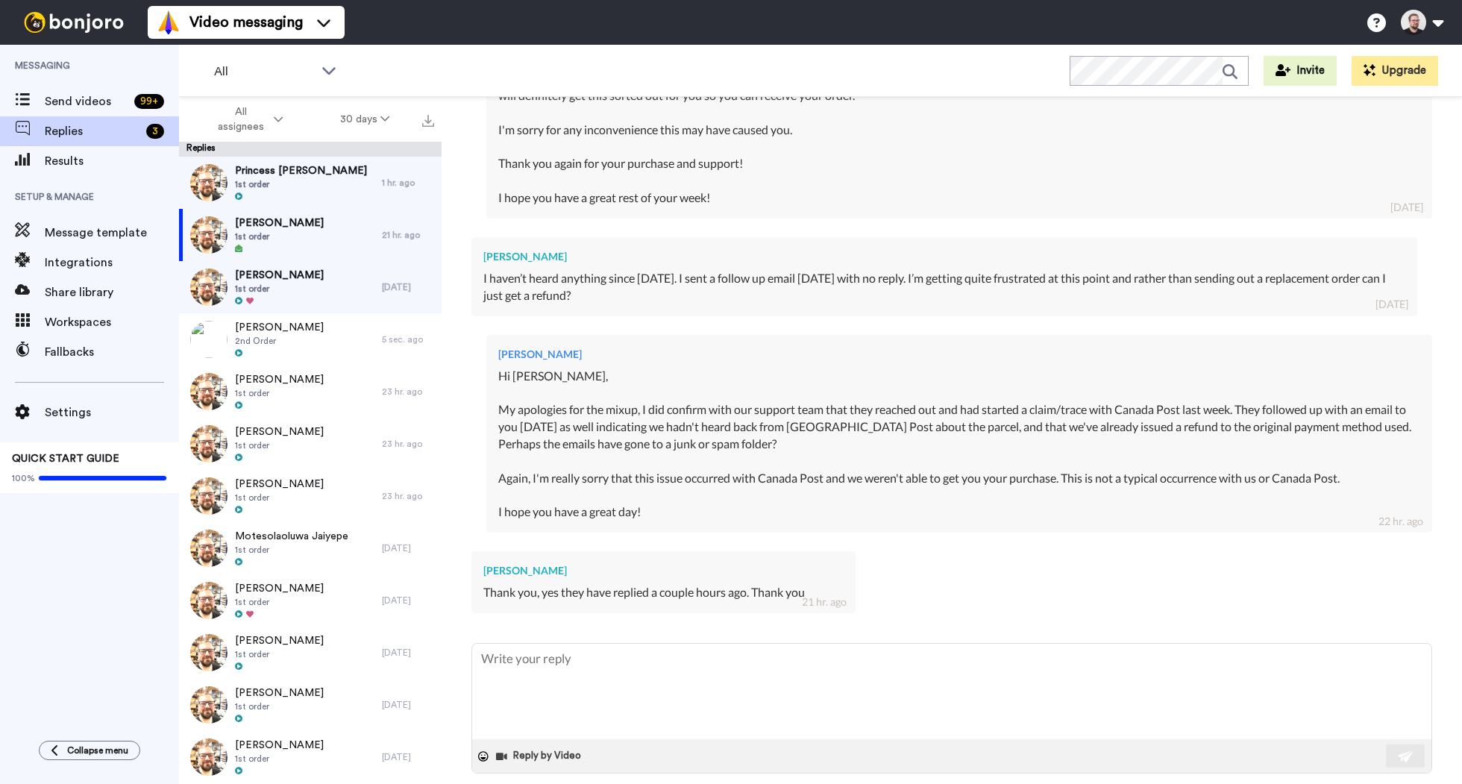
click at [1284, 783] on span at bounding box center [1276, 794] width 15 height 15
